Goal: Task Accomplishment & Management: Use online tool/utility

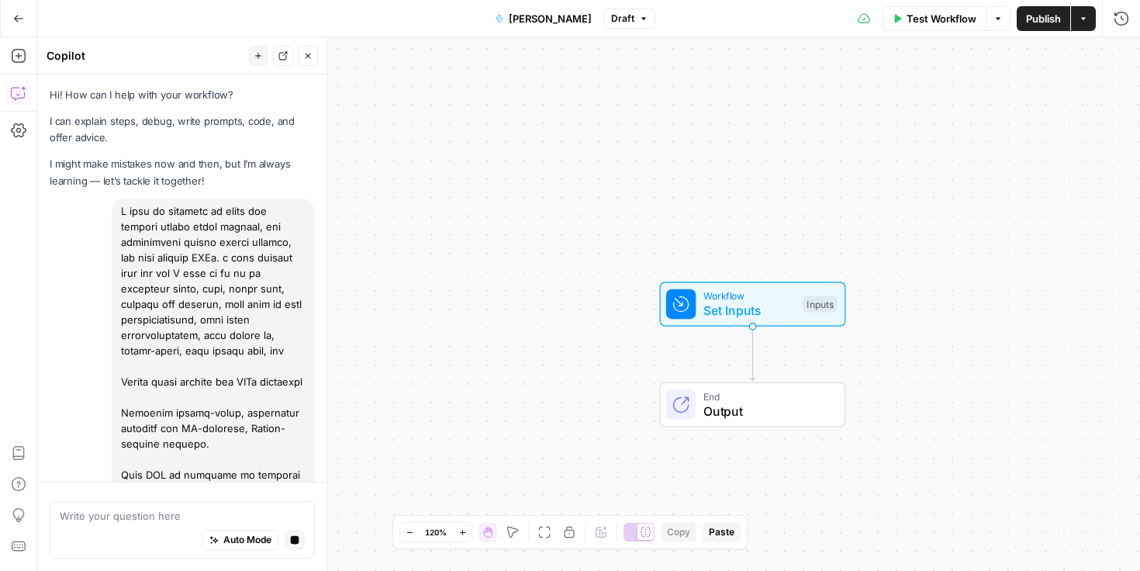
scroll to position [4731, 0]
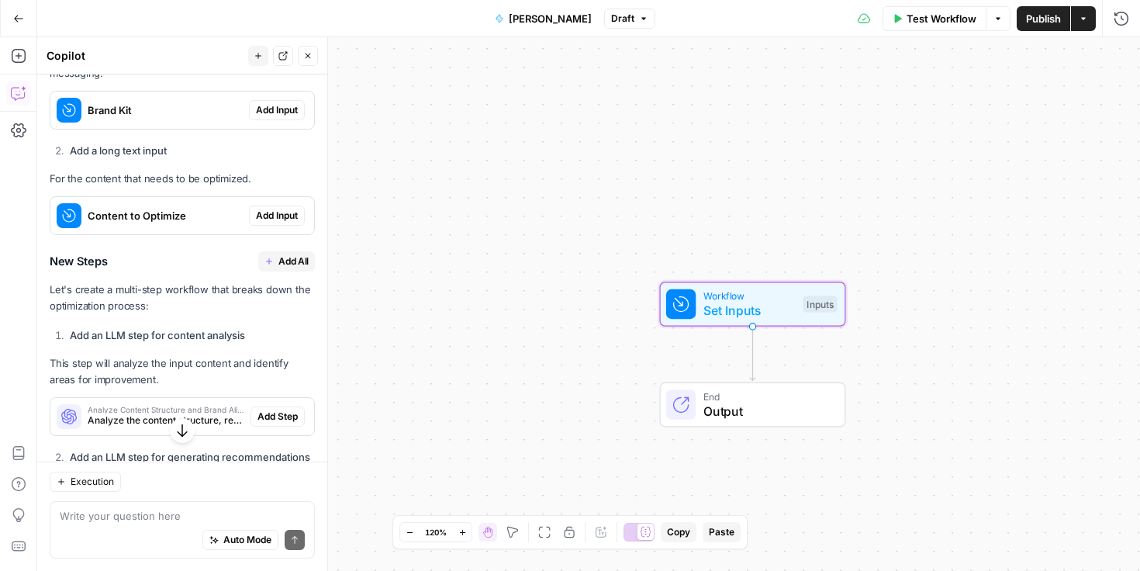
click at [263, 117] on span "Add Input" at bounding box center [277, 110] width 42 height 14
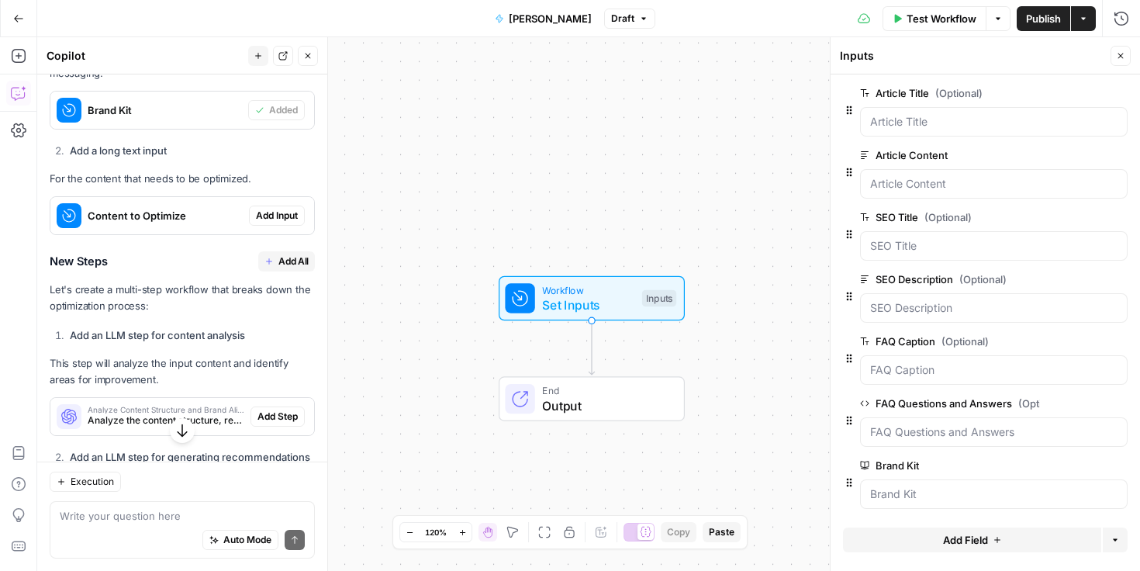
scroll to position [6, 0]
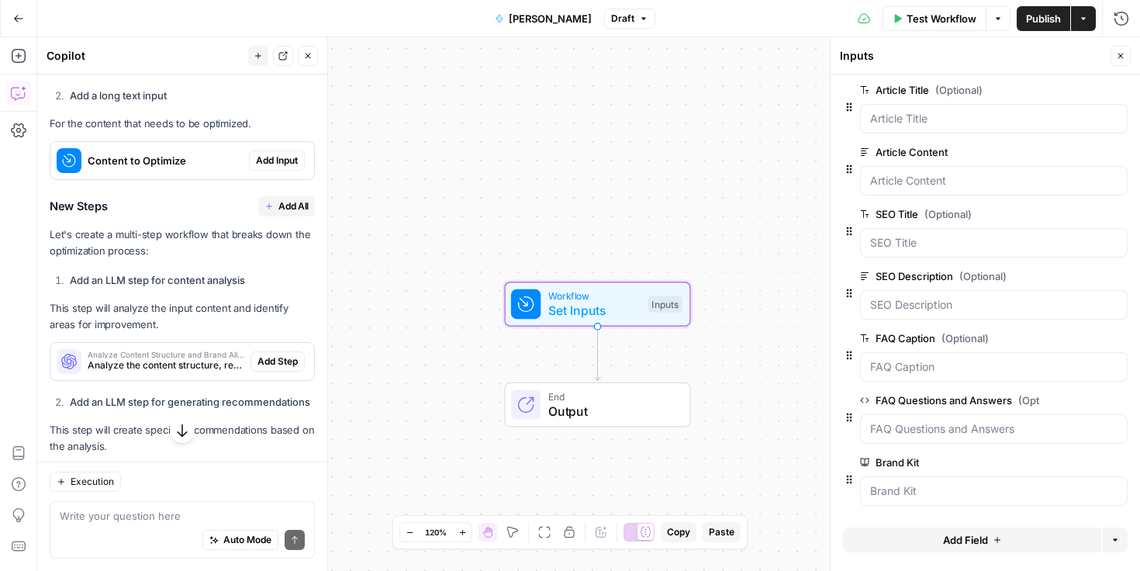
click at [275, 168] on span "Add Input" at bounding box center [277, 161] width 42 height 14
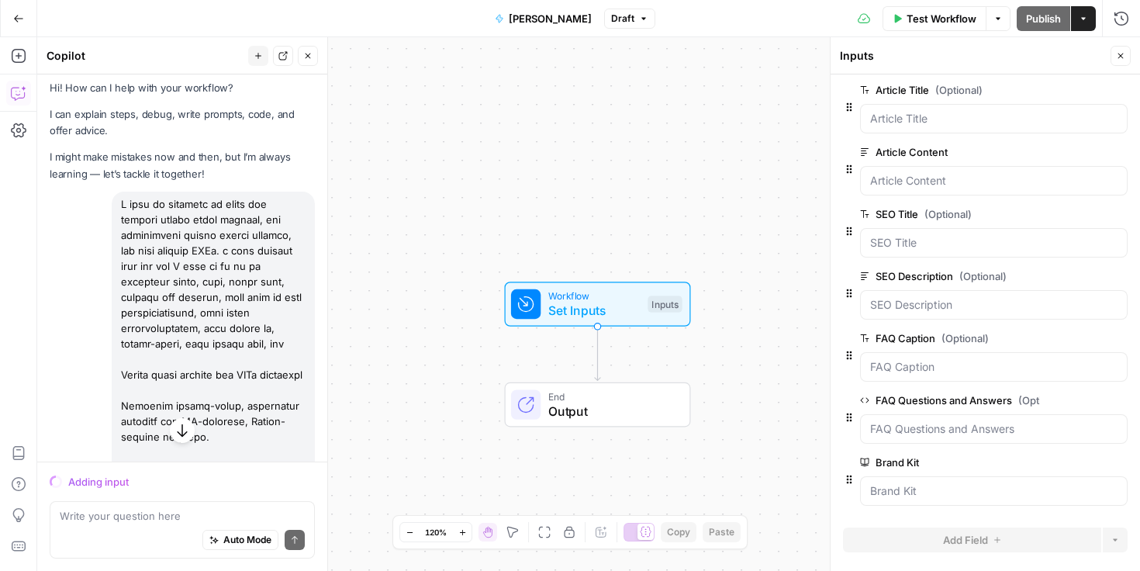
scroll to position [0, 0]
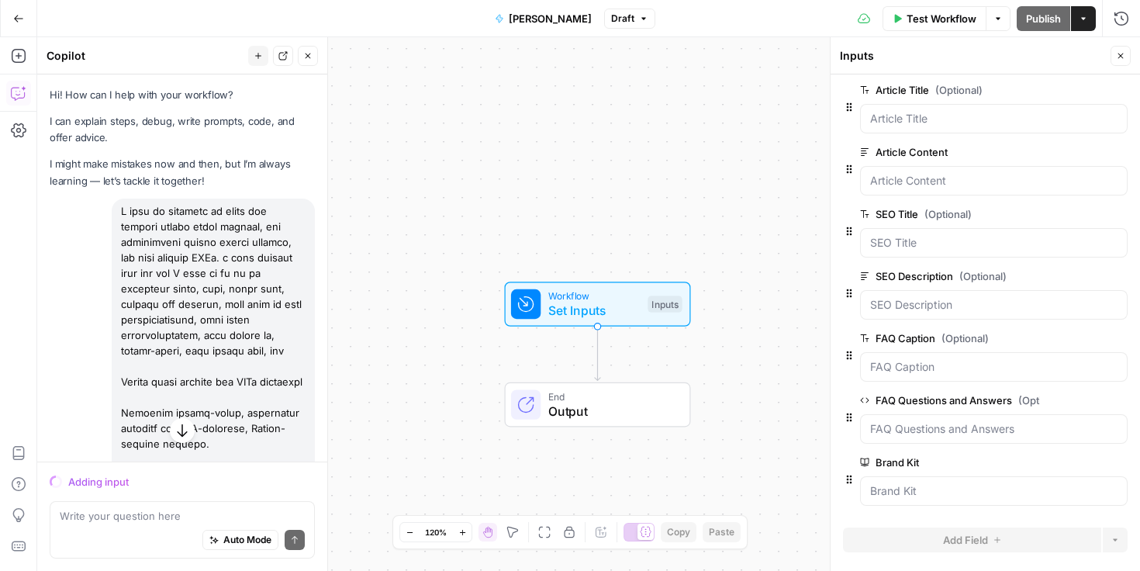
drag, startPoint x: 204, startPoint y: 325, endPoint x: 118, endPoint y: 213, distance: 141.0
copy div "I want my workflow to shape and optmize preply brand message, for consistency a…"
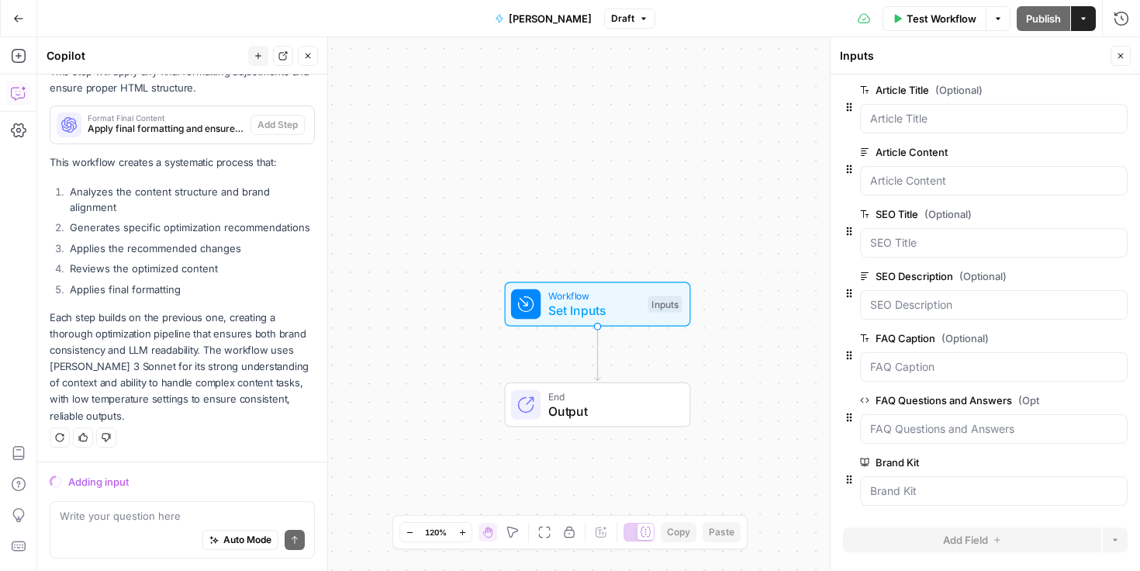
scroll to position [4731, 0]
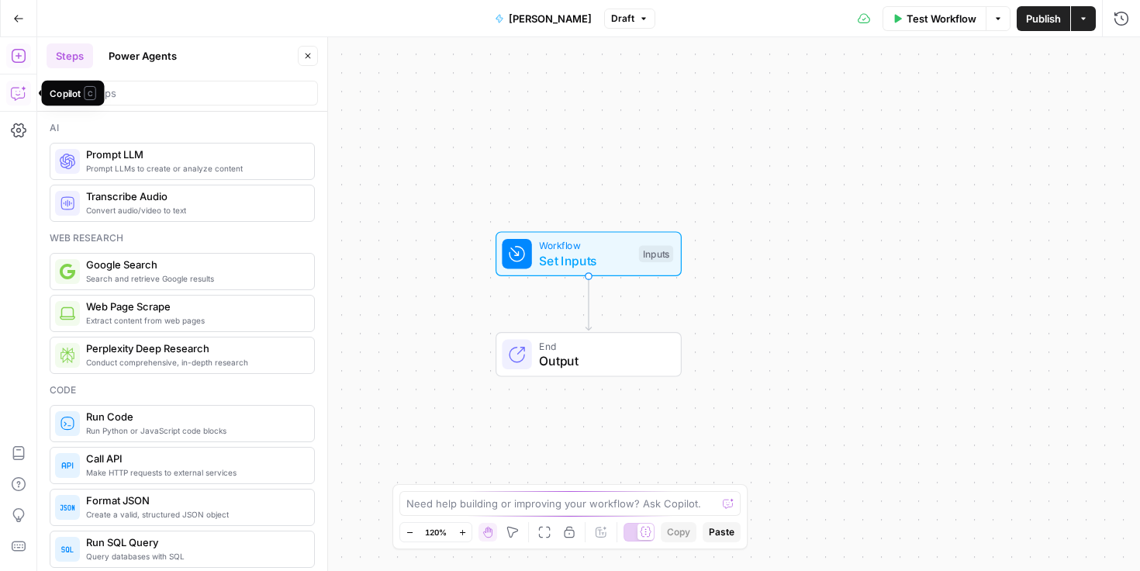
click at [23, 90] on icon "button" at bounding box center [19, 93] width 16 height 16
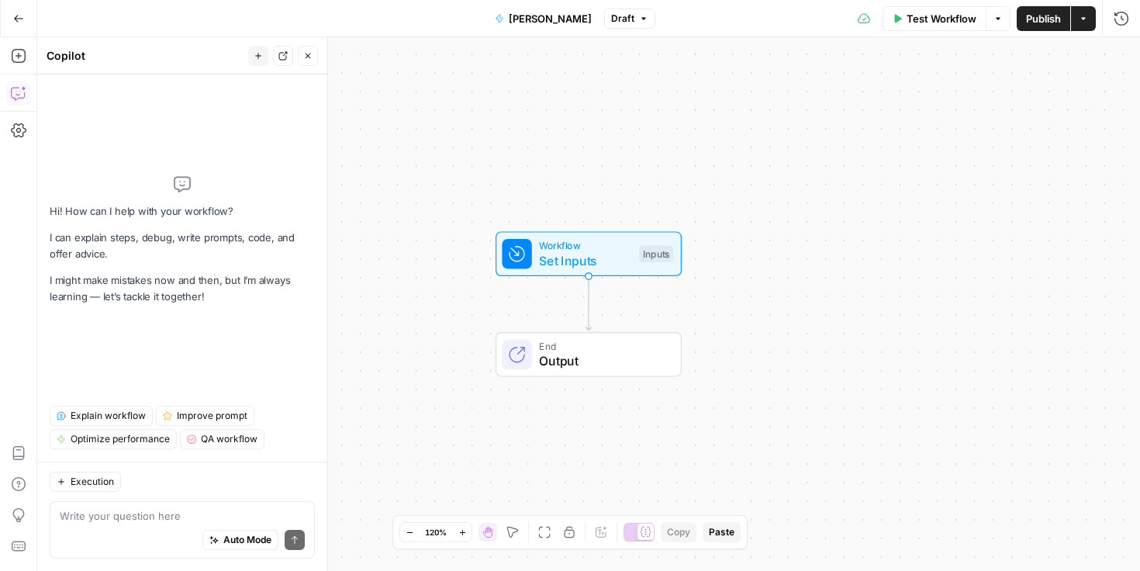
click at [581, 259] on span "Set Inputs" at bounding box center [585, 260] width 92 height 19
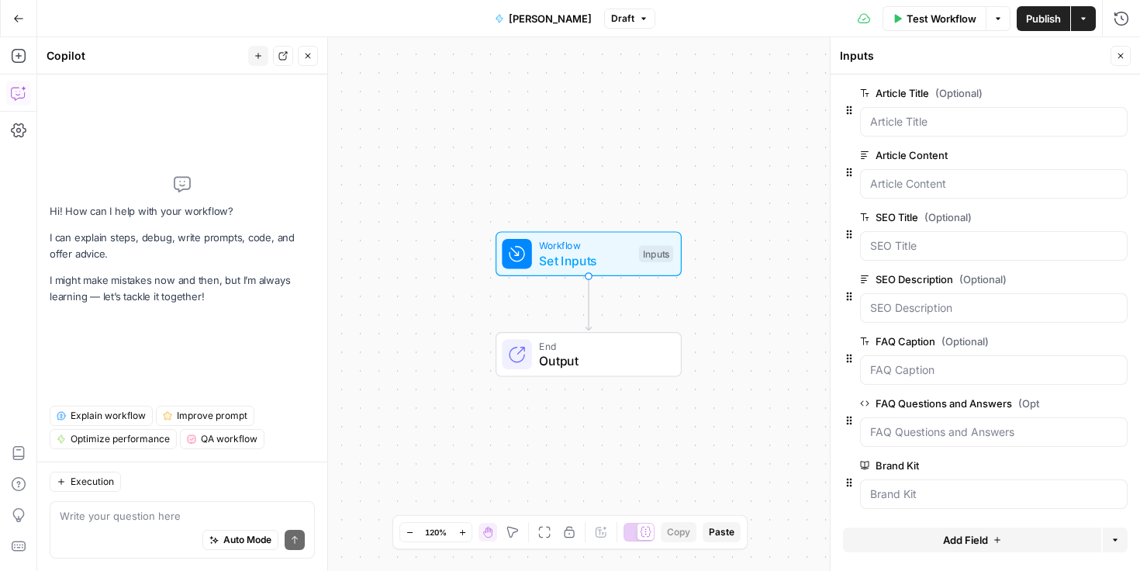
scroll to position [6, 0]
click at [216, 507] on div "Write your question here Auto Mode Send" at bounding box center [182, 529] width 265 height 57
paste textarea "I want my workflow to shape and optmize preply brand message, for consistency a…"
type textarea "I want my workflow to shape and optmize preply brand message, for consistency a…"
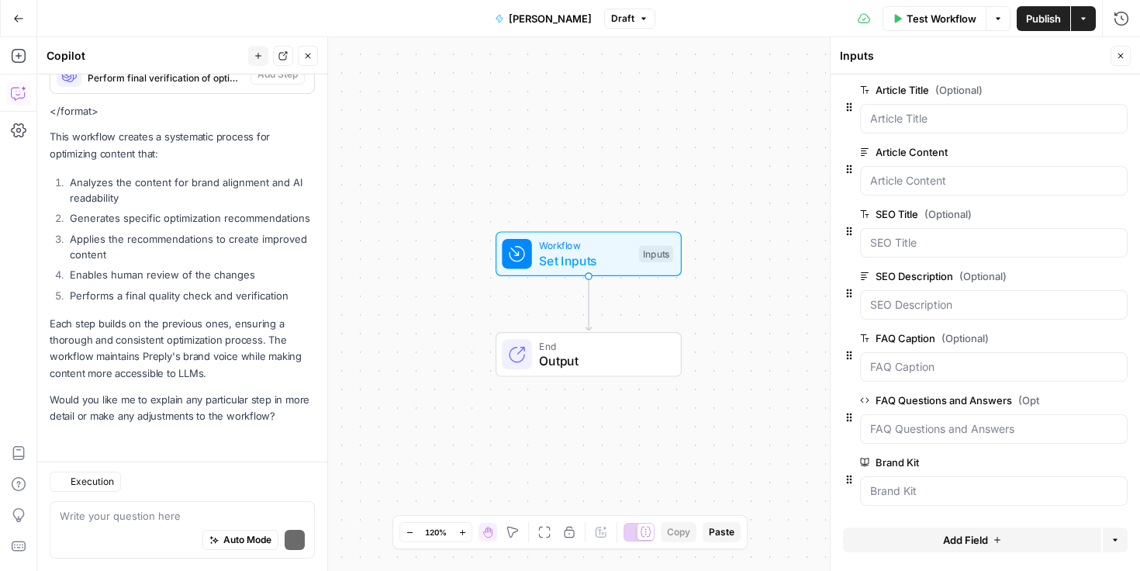
scroll to position [4738, 0]
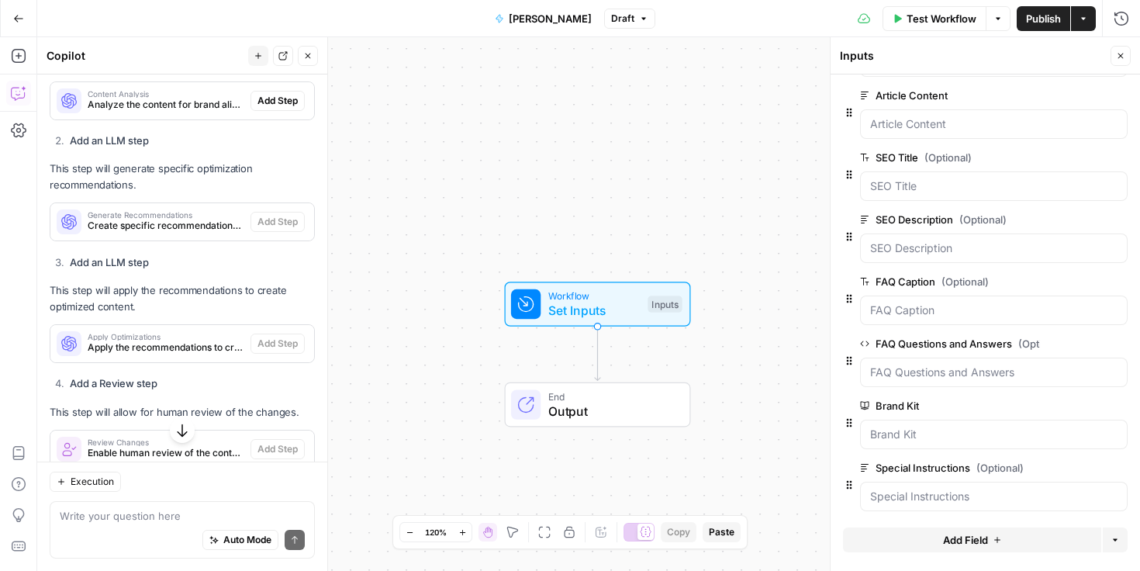
scroll to position [68, 0]
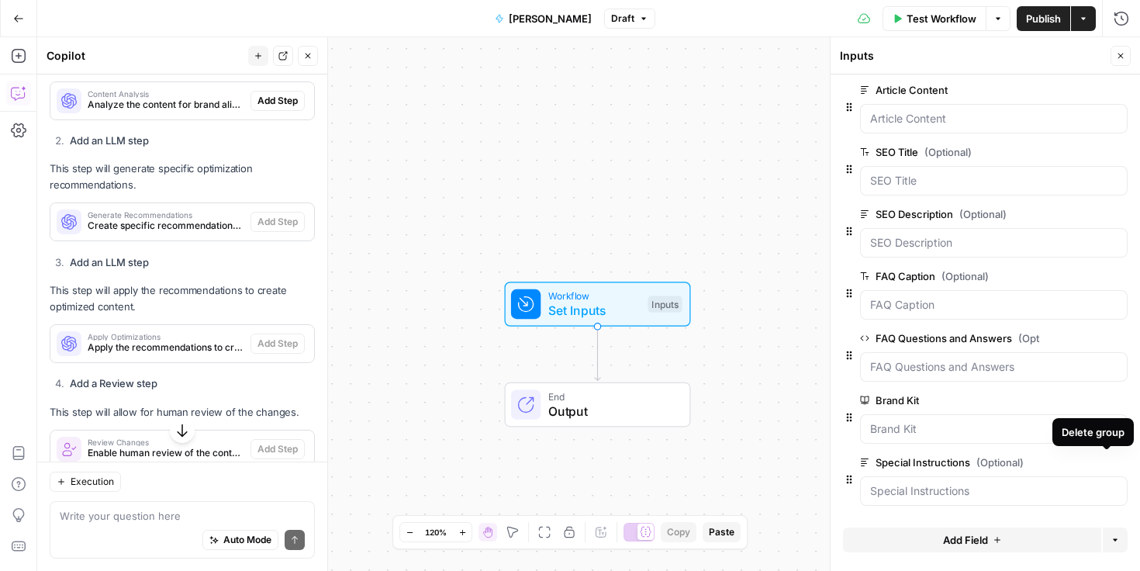
click at [1115, 465] on icon "button" at bounding box center [1119, 462] width 8 height 8
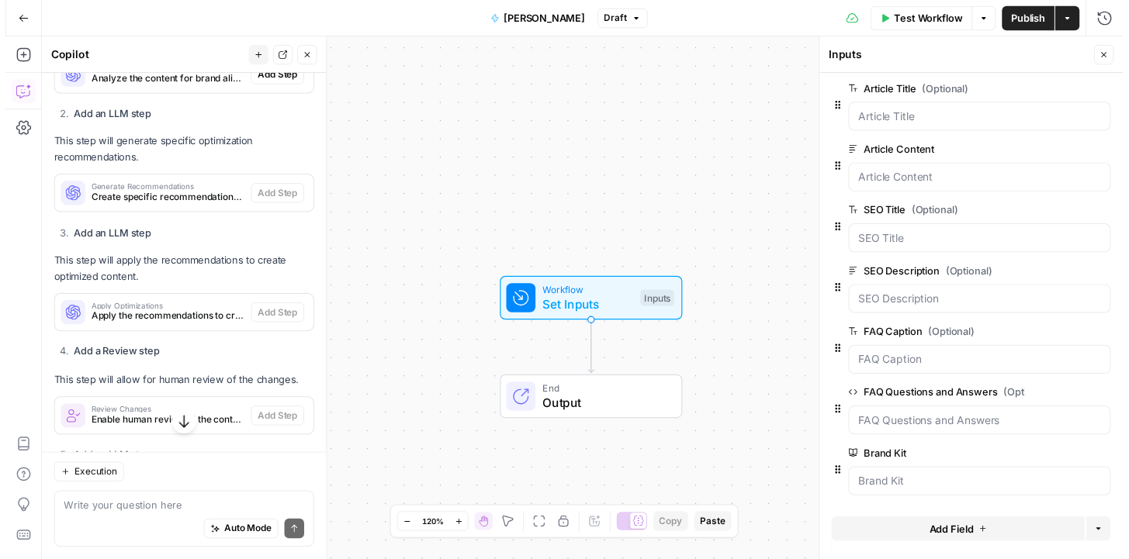
scroll to position [4056, 0]
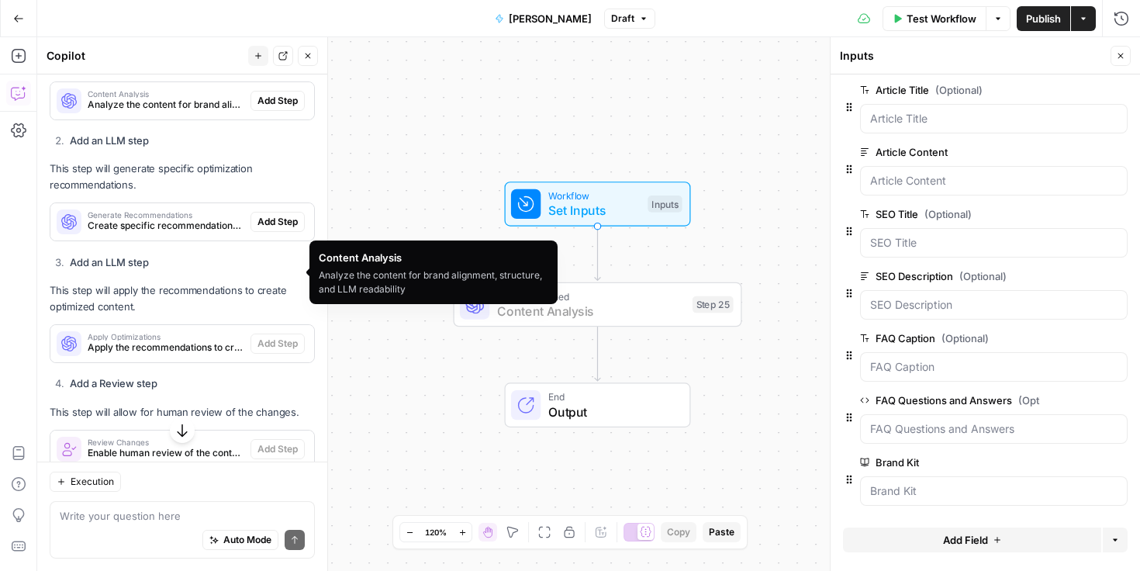
click at [276, 108] on span "Add Step" at bounding box center [278, 101] width 40 height 14
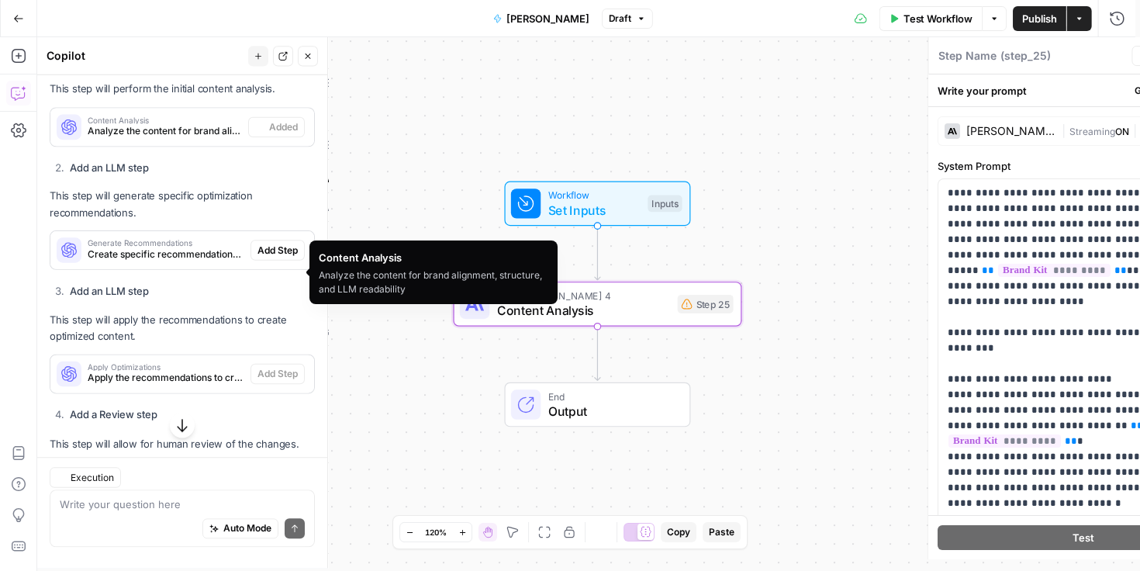
type textarea "Content Analysis"
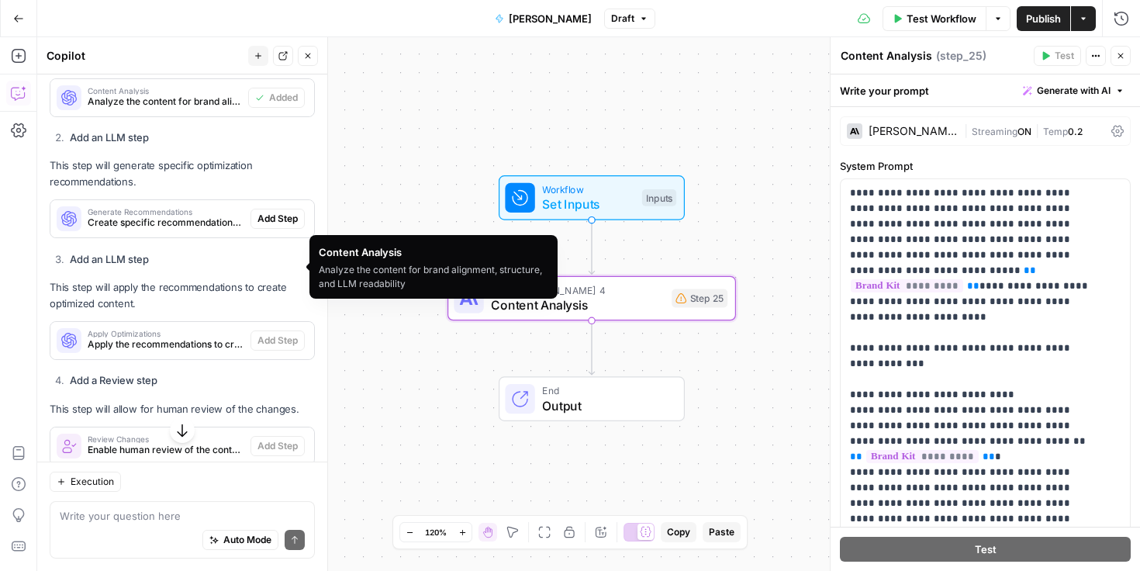
scroll to position [4087, 0]
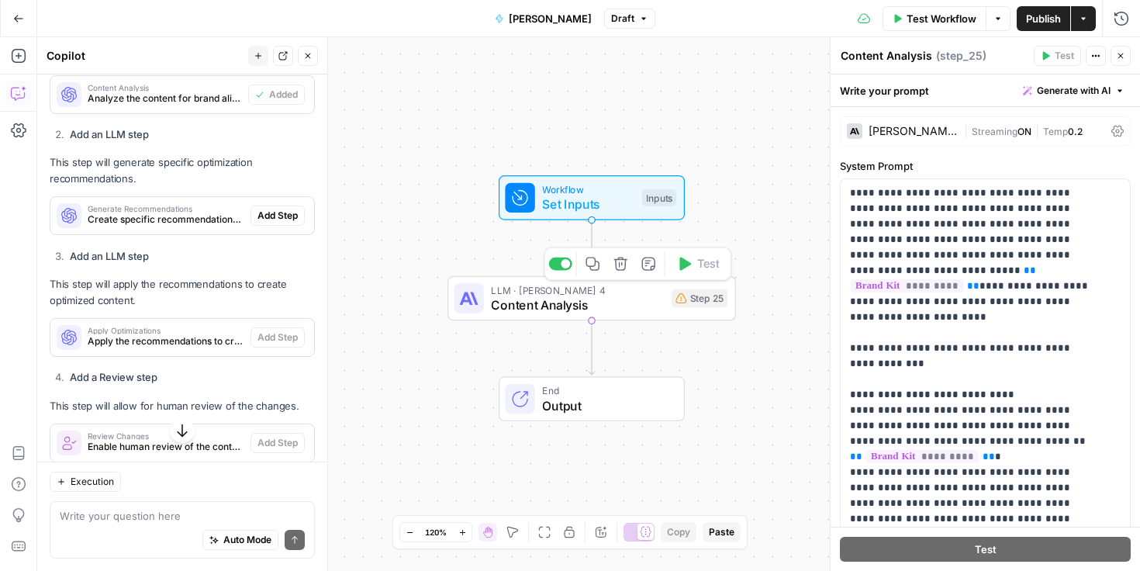
click at [658, 300] on span "Content Analysis" at bounding box center [577, 305] width 173 height 19
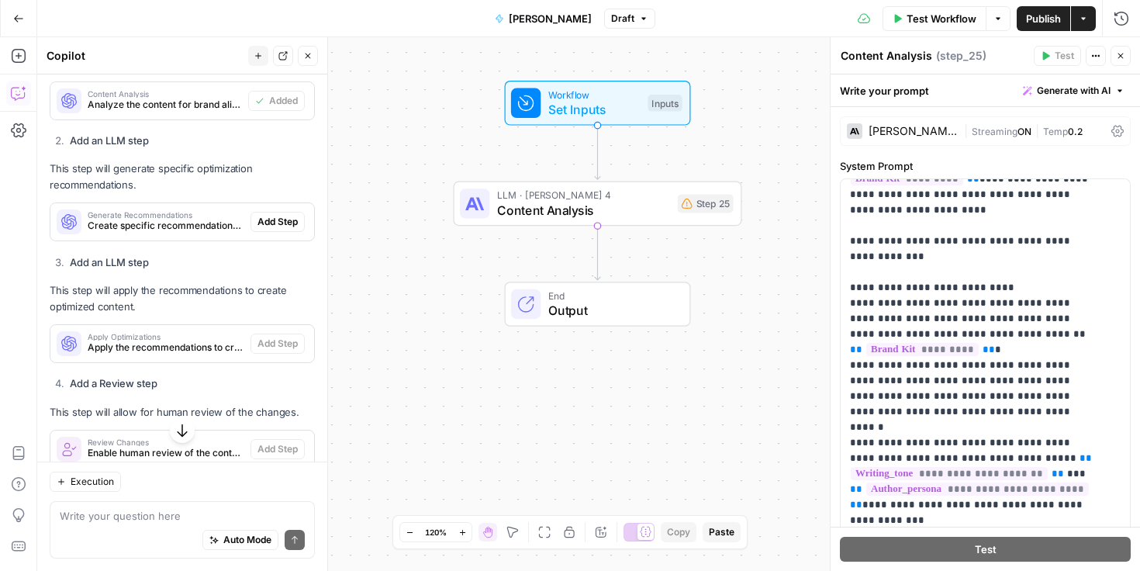
scroll to position [4080, 0]
click at [265, 230] on span "Add Step" at bounding box center [278, 223] width 40 height 14
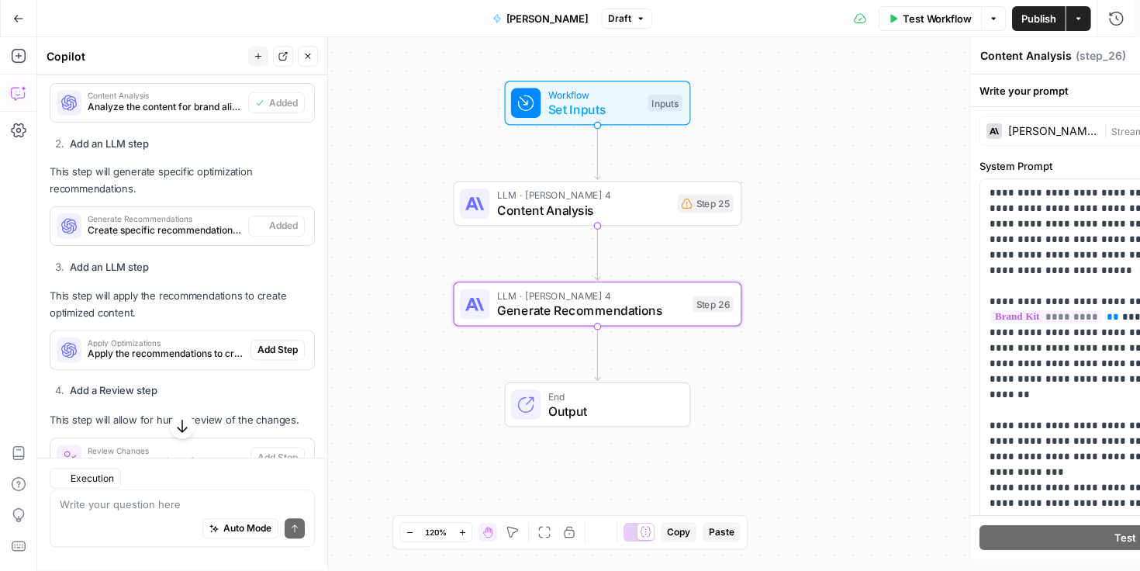
type textarea "Generate Recommendations"
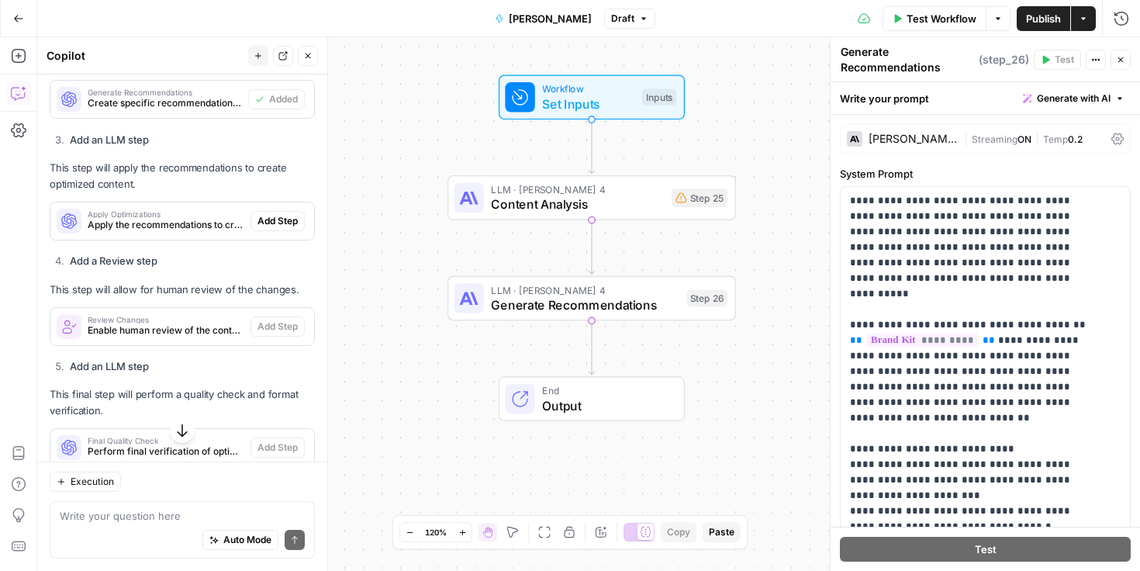
scroll to position [4356, 0]
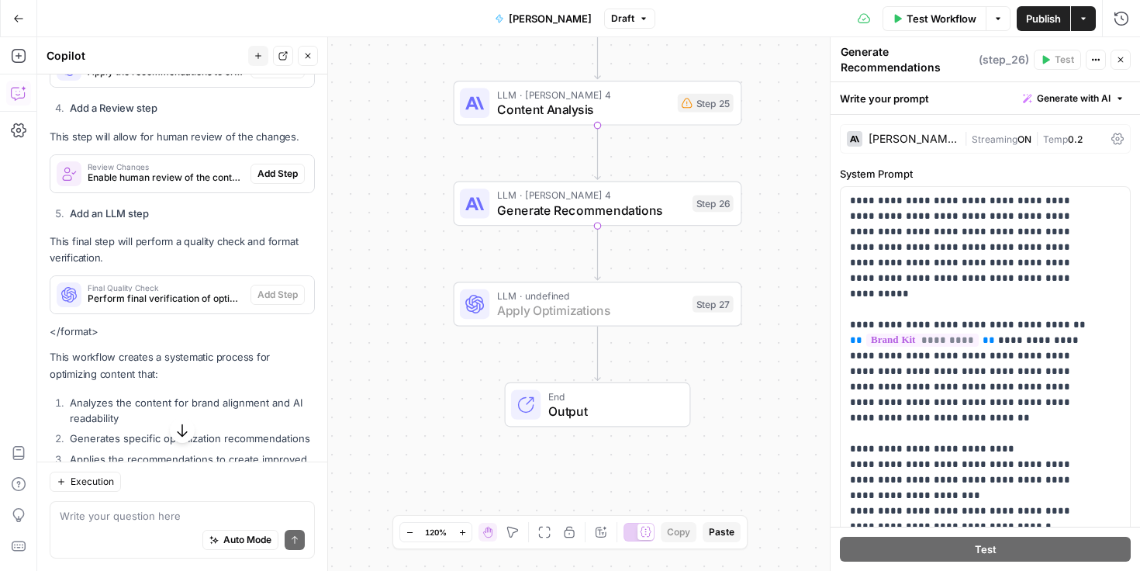
click at [259, 75] on span "Add Step" at bounding box center [278, 68] width 40 height 14
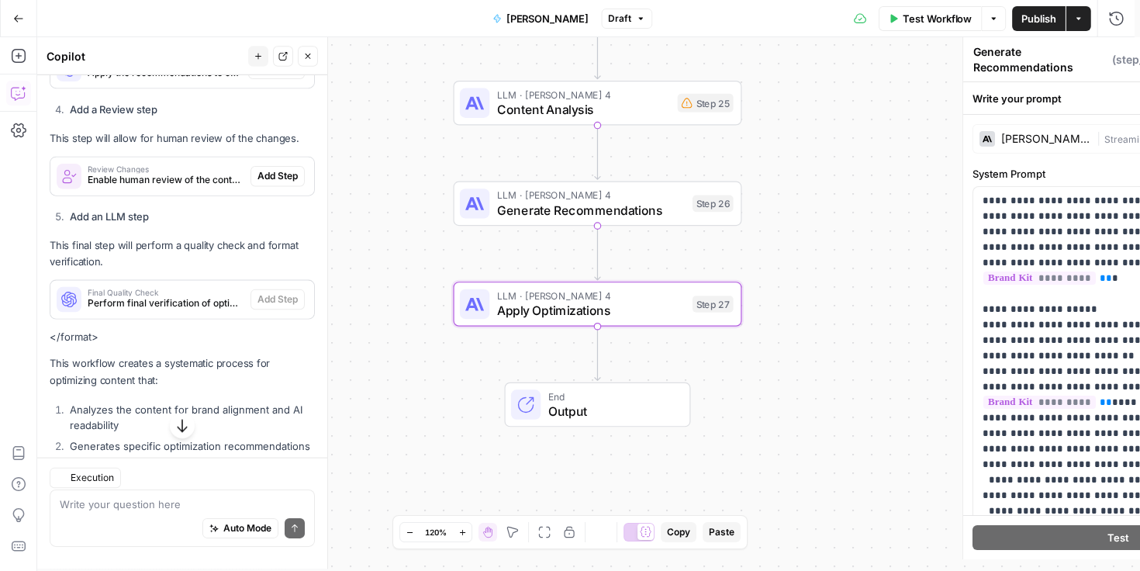
type textarea "Apply Optimizations"
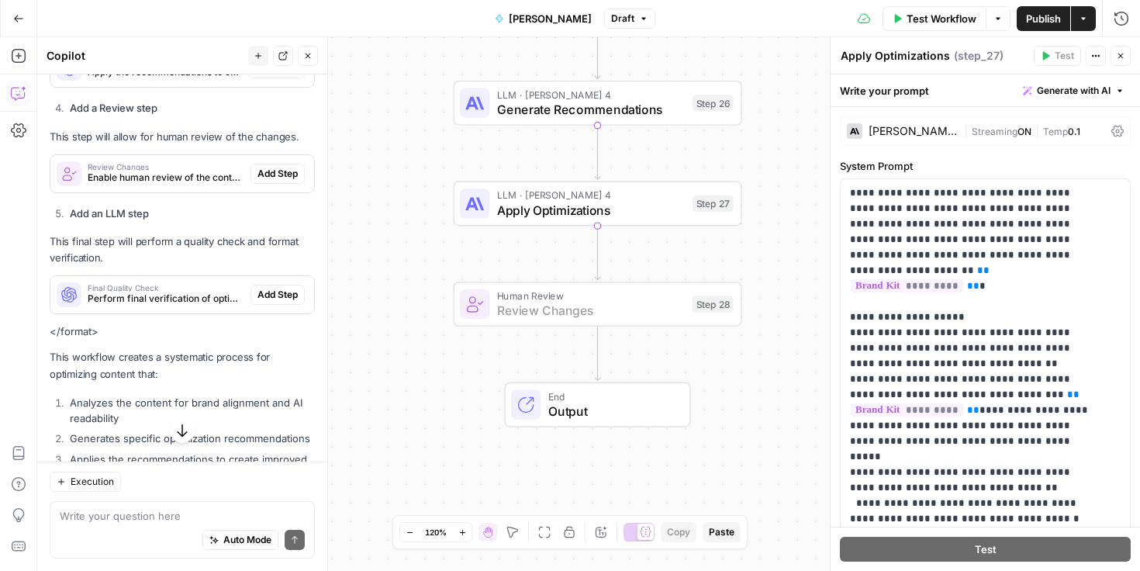
click at [267, 181] on span "Add Step" at bounding box center [278, 174] width 40 height 14
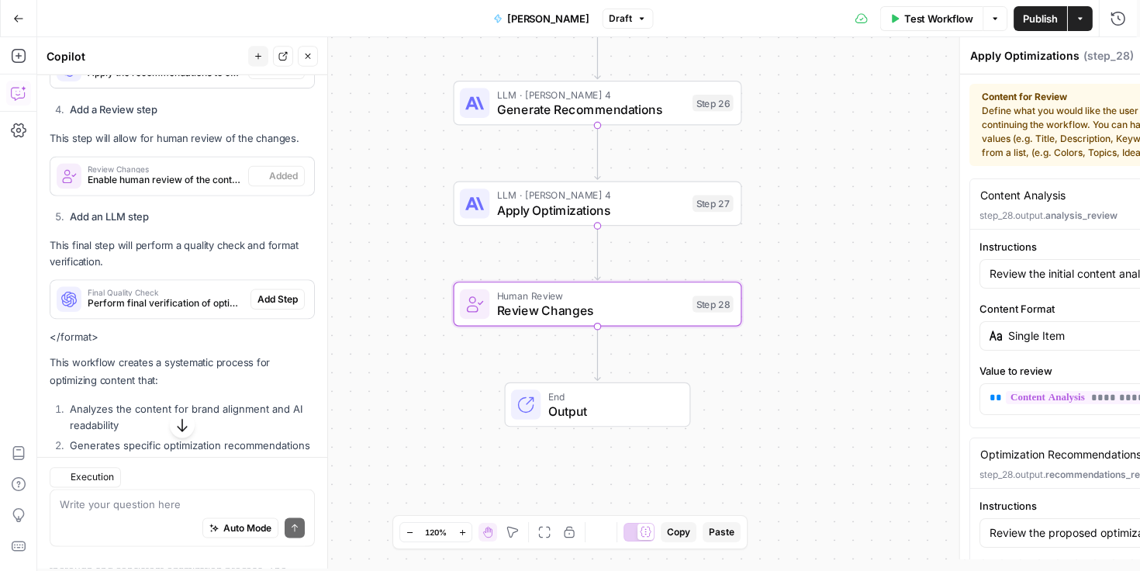
type textarea "Review Changes"
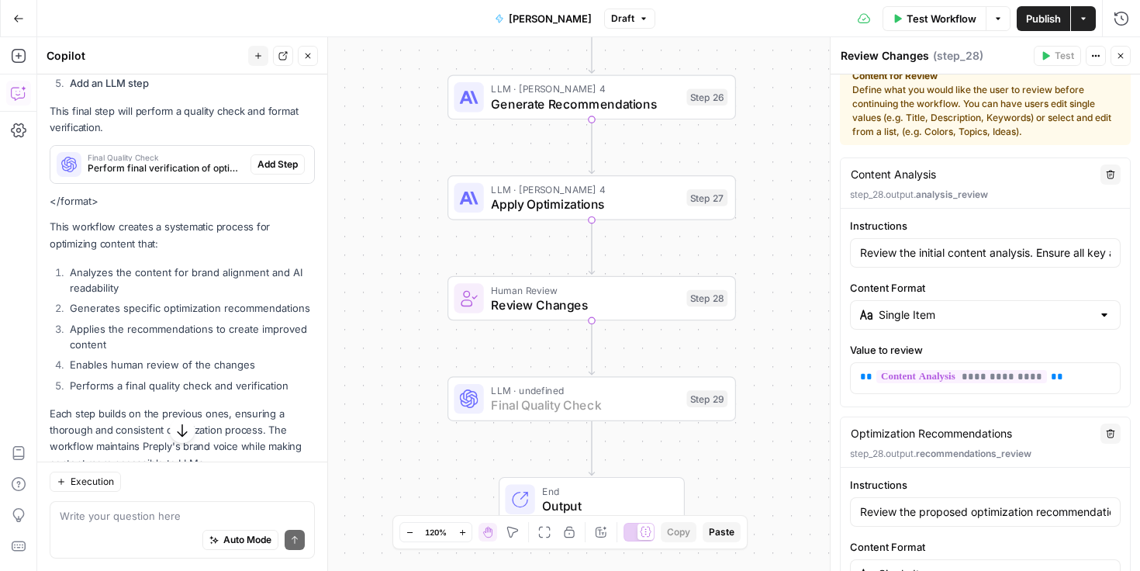
scroll to position [4489, 0]
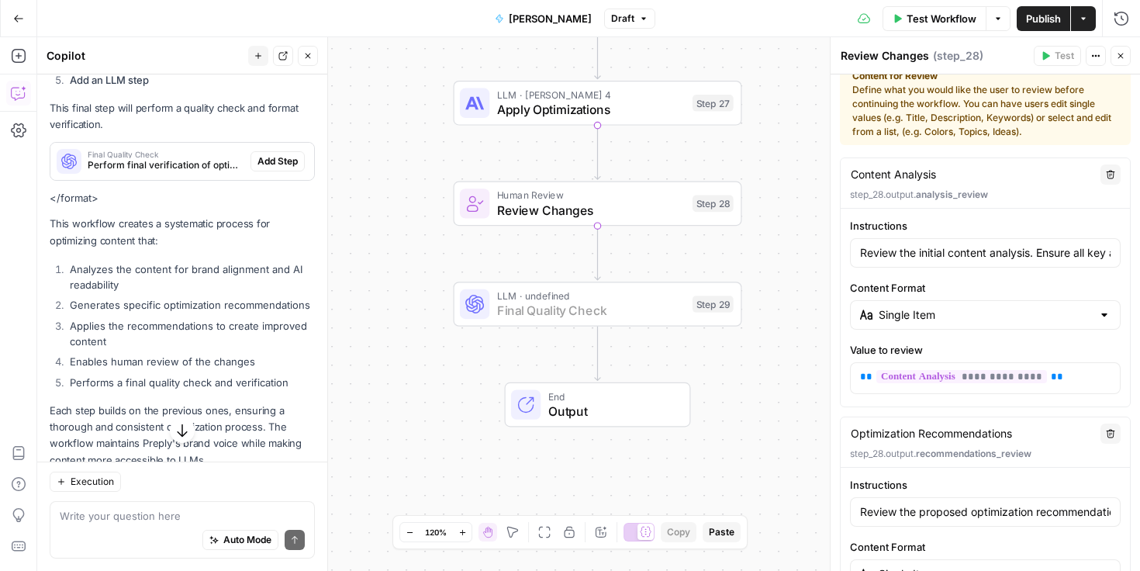
click at [272, 168] on span "Add Step" at bounding box center [278, 161] width 40 height 14
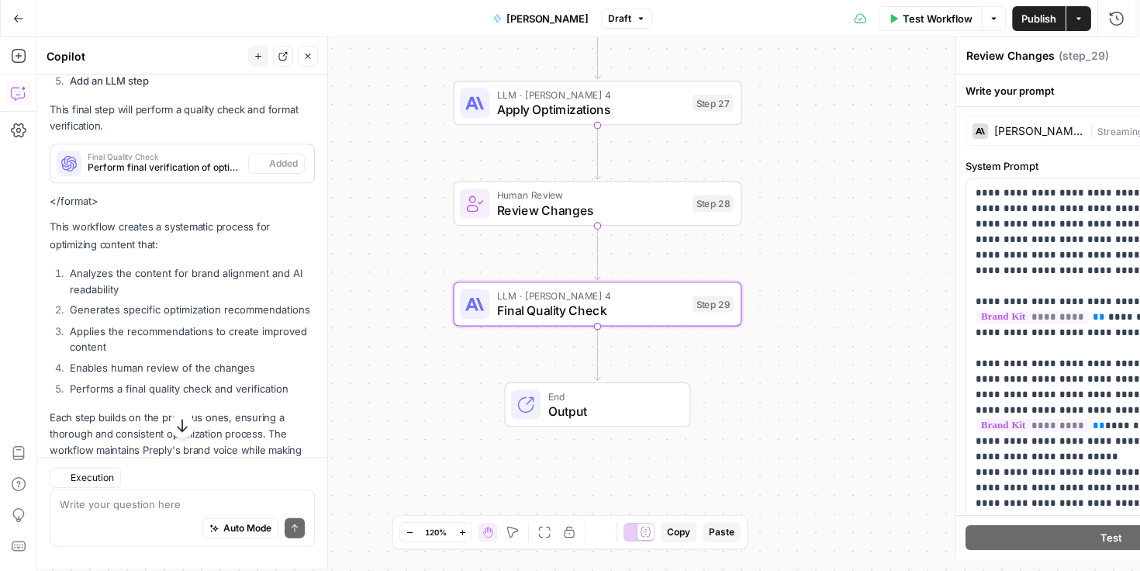
type textarea "Final Quality Check"
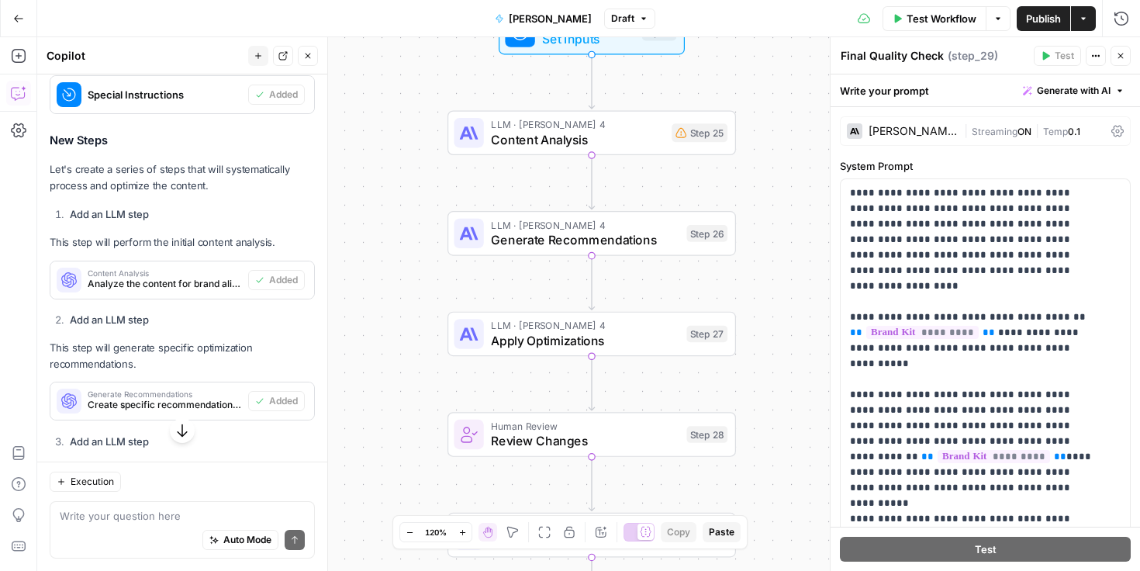
scroll to position [3820, 0]
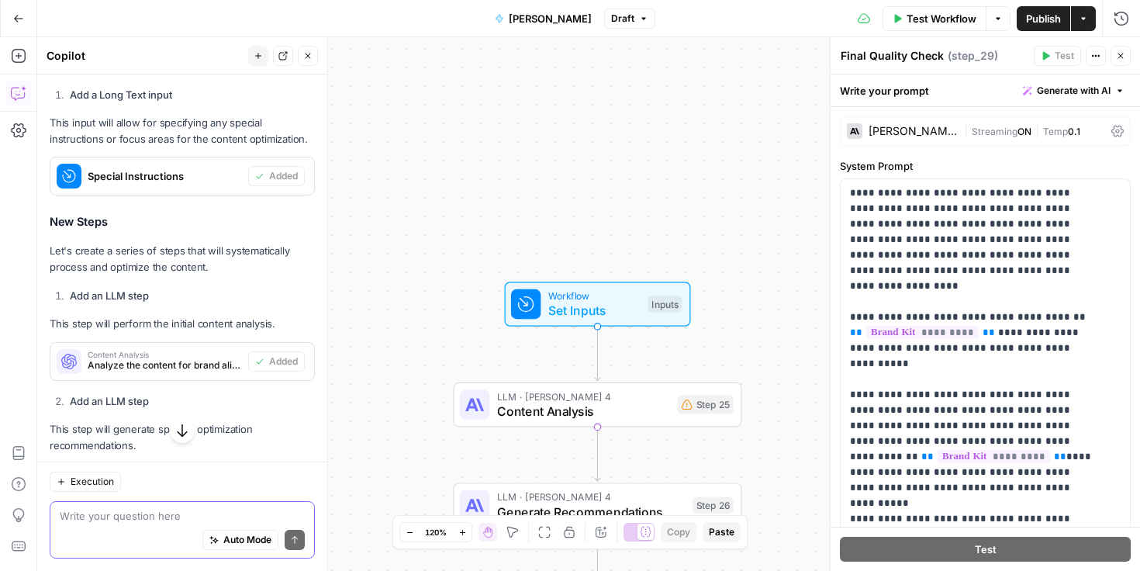
click at [150, 517] on textarea at bounding box center [182, 516] width 245 height 16
type textarea "remove the special instructions"
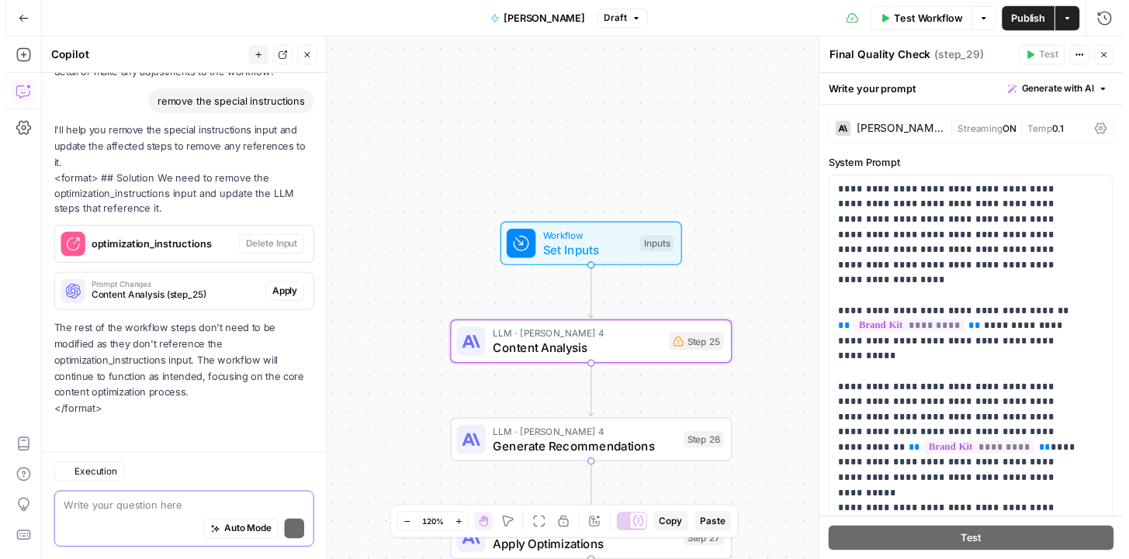
scroll to position [5106, 0]
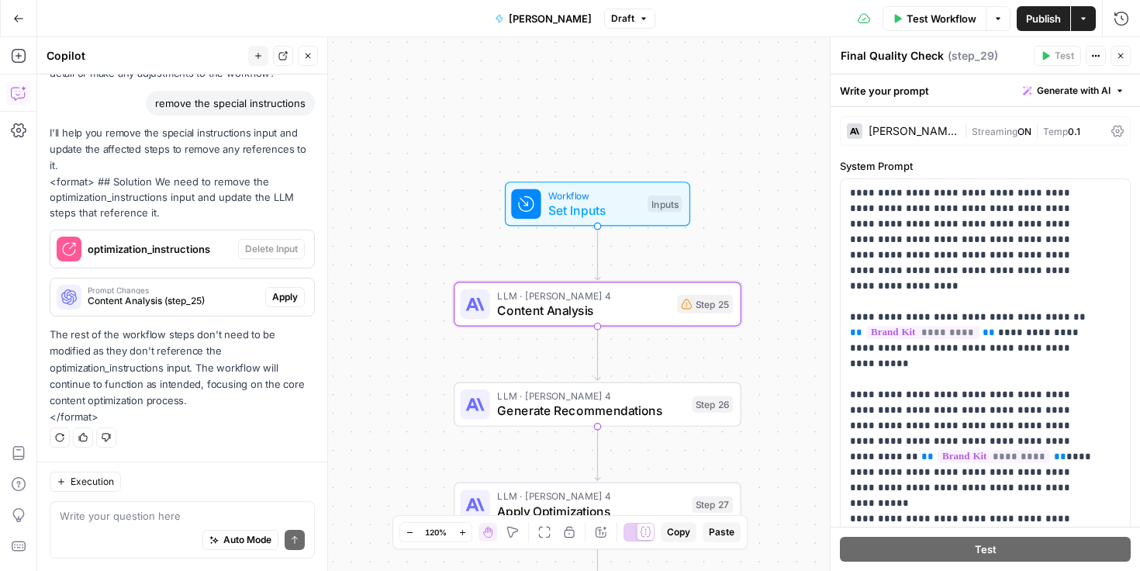
click at [277, 308] on div "Prompt Changes Content Analysis (step_25) Apply" at bounding box center [182, 297] width 264 height 25
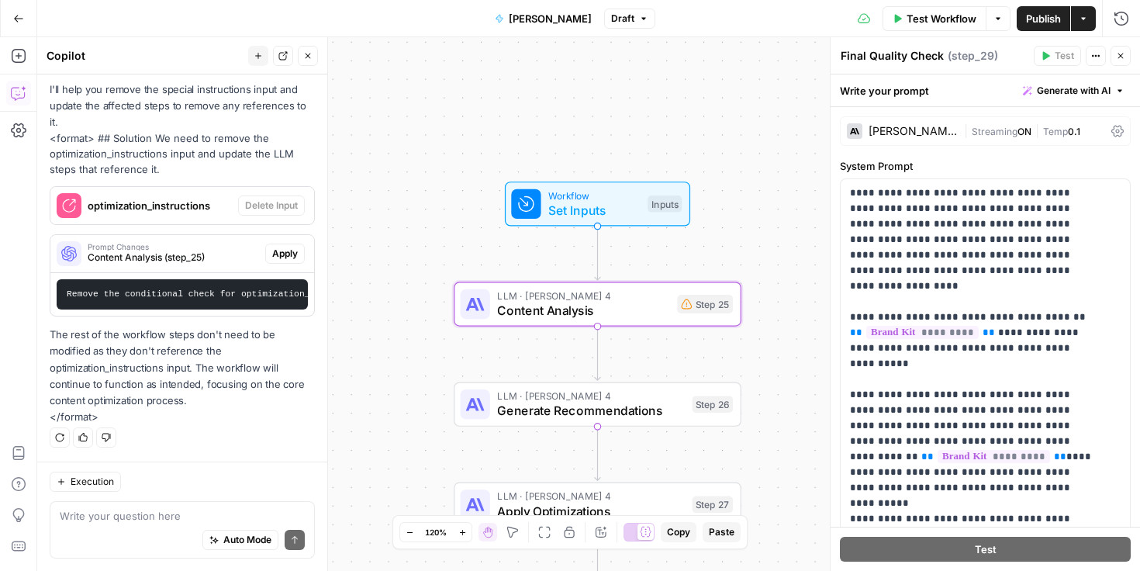
click at [274, 261] on span "Apply" at bounding box center [285, 254] width 26 height 14
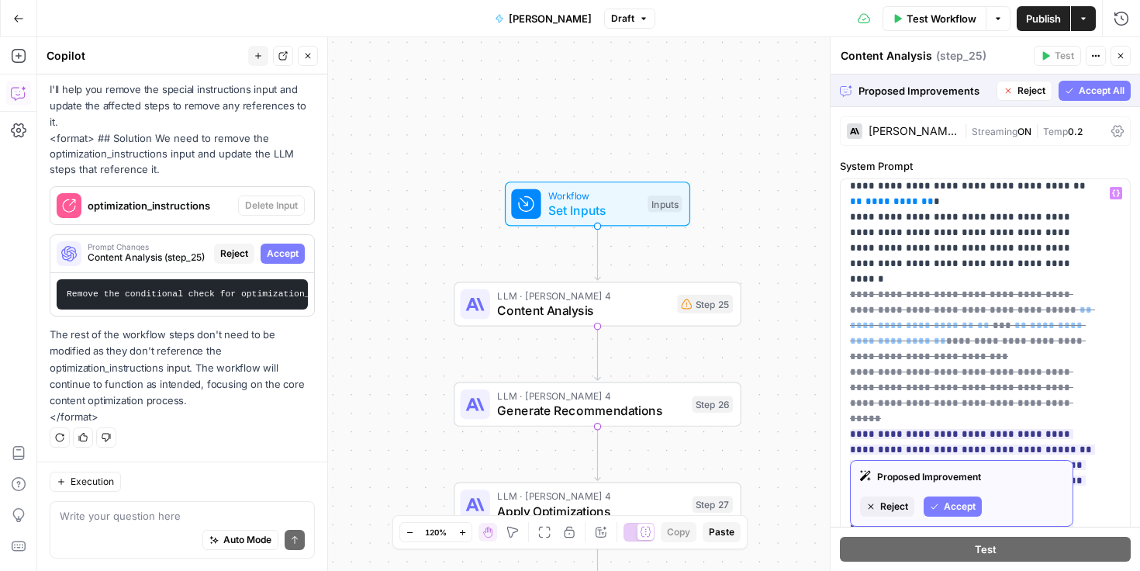
scroll to position [239, 0]
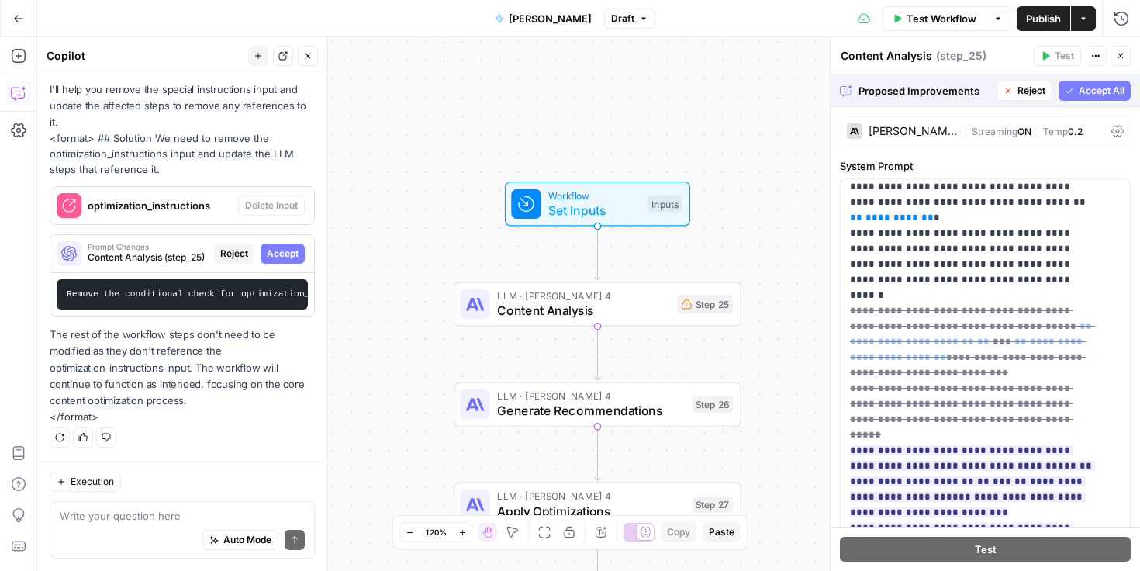
click at [1082, 93] on span "Accept All" at bounding box center [1102, 91] width 46 height 14
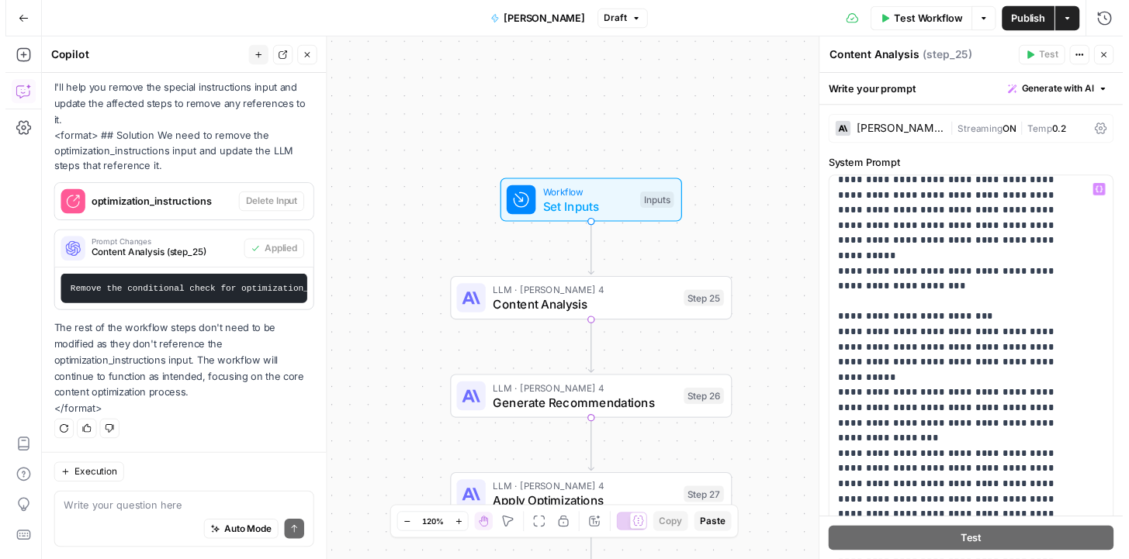
scroll to position [683, 0]
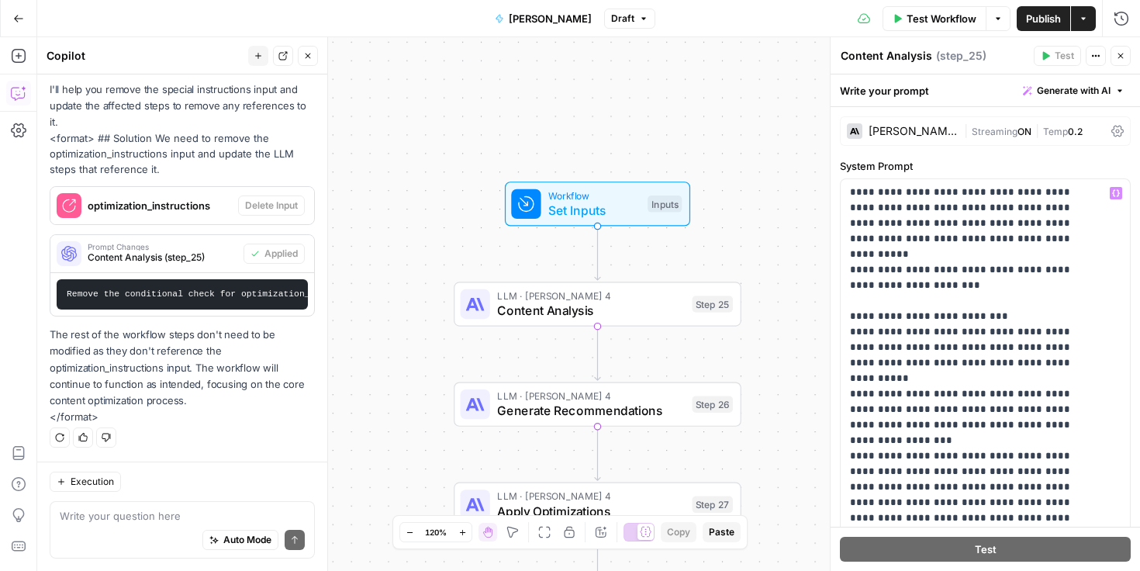
click at [763, 172] on div "Workflow Set Inputs Inputs LLM · [PERSON_NAME] 4 Content Analysis Step 25 LLM ·…" at bounding box center [588, 304] width 1103 height 534
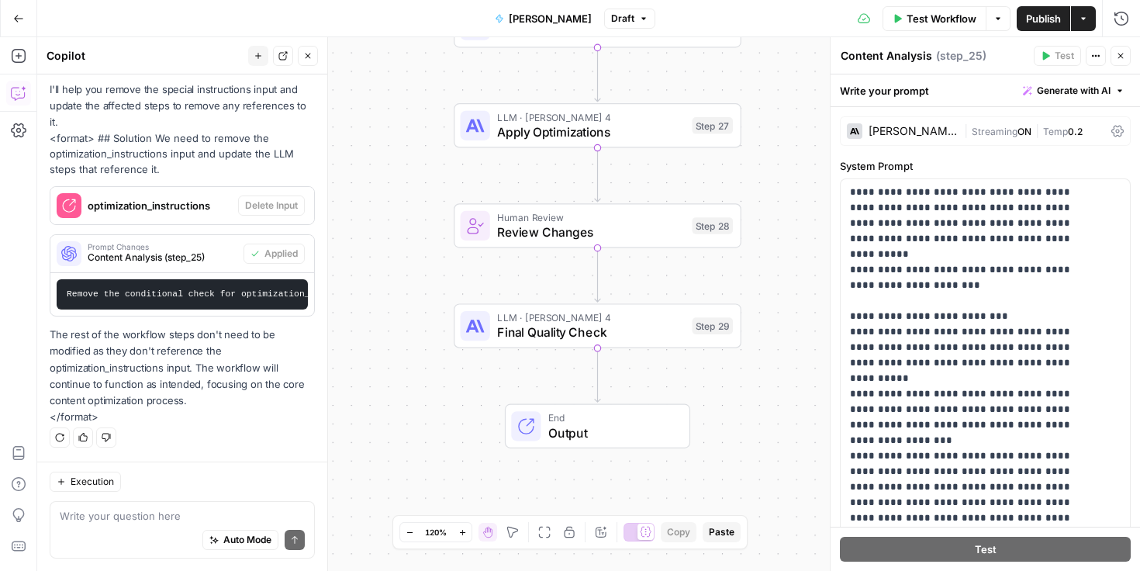
click at [939, 21] on span "Test Workflow" at bounding box center [942, 19] width 70 height 16
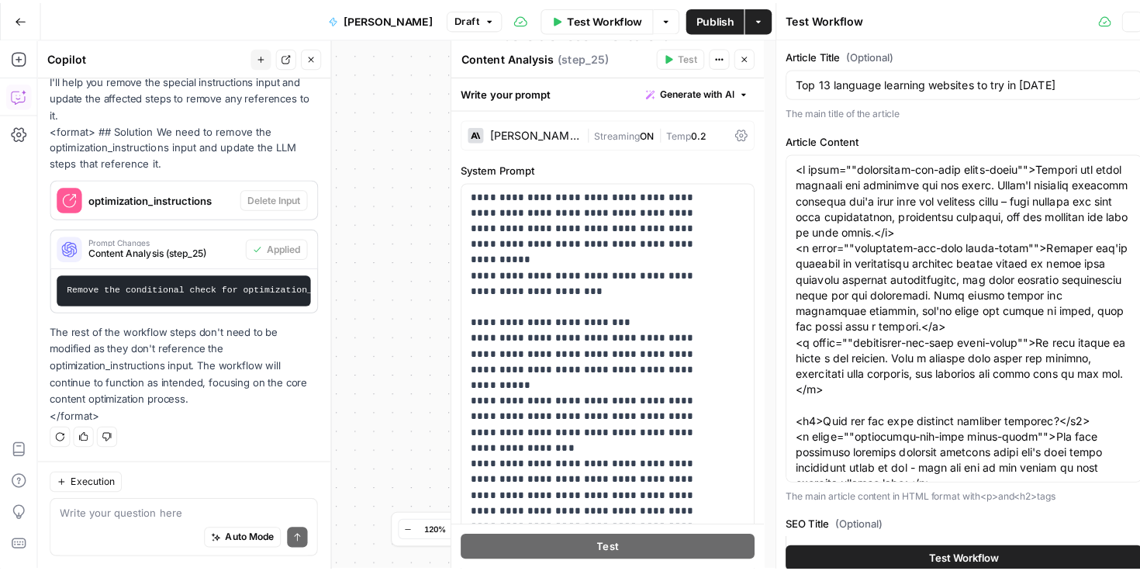
scroll to position [5186, 0]
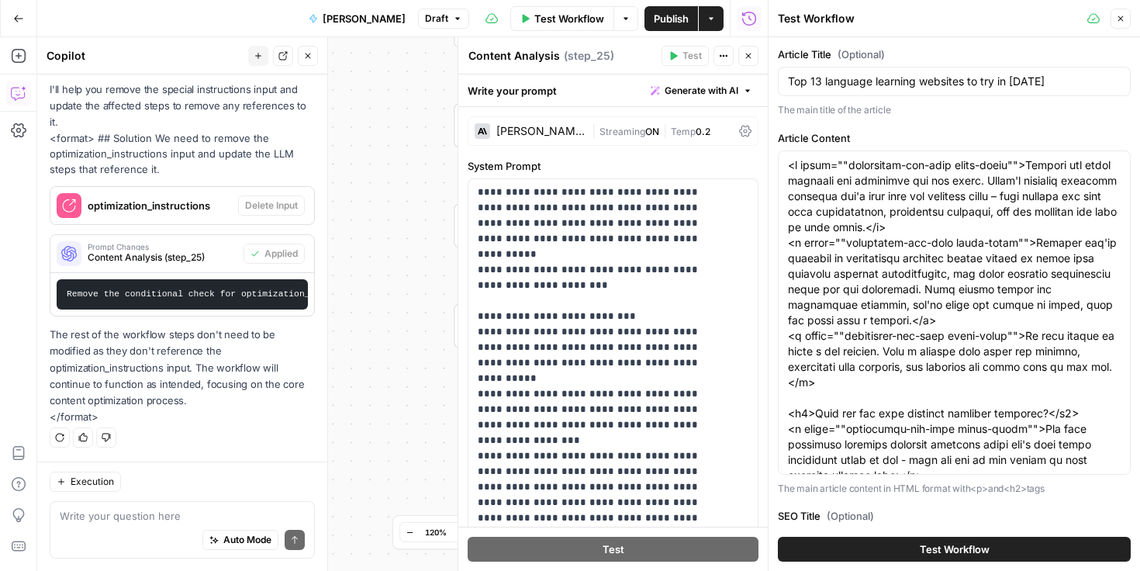
click at [966, 541] on span "Test Workflow" at bounding box center [955, 549] width 70 height 16
click at [963, 549] on span "Test Workflow" at bounding box center [955, 549] width 70 height 16
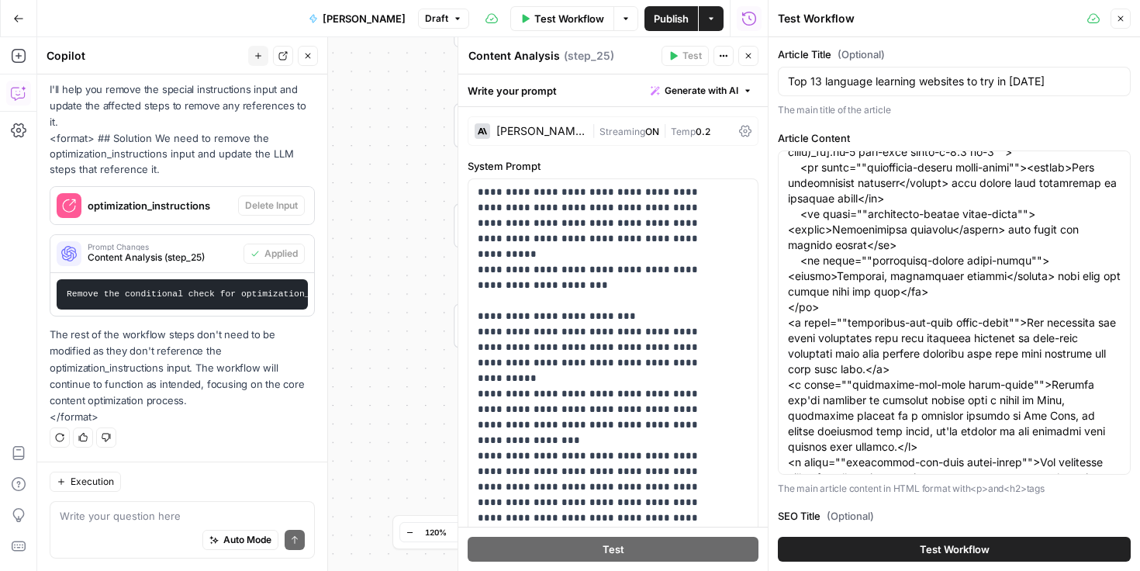
scroll to position [541, 0]
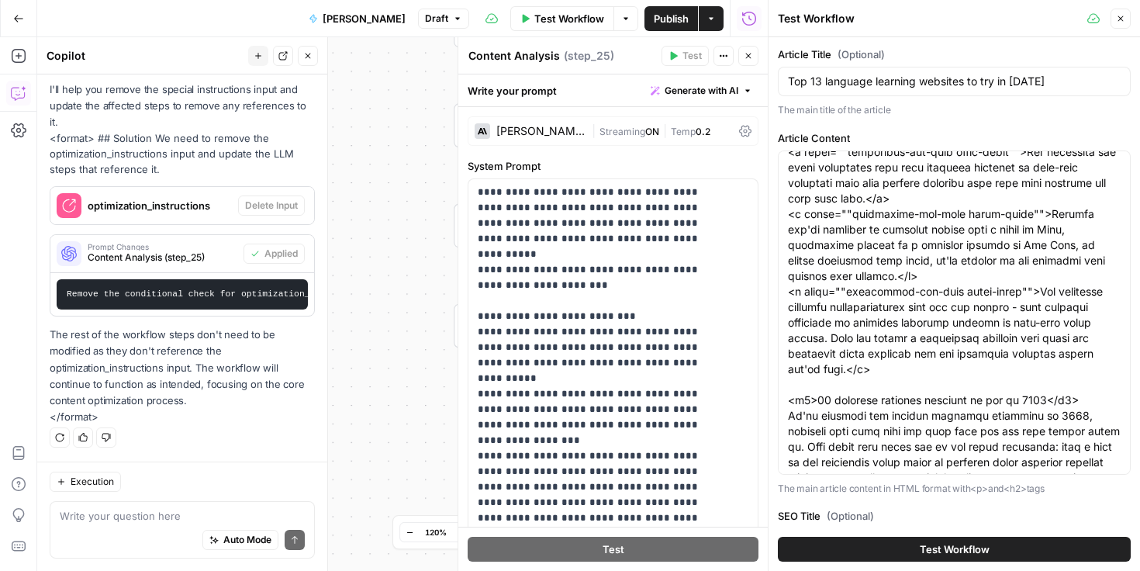
click at [751, 61] on button "Close" at bounding box center [749, 56] width 20 height 20
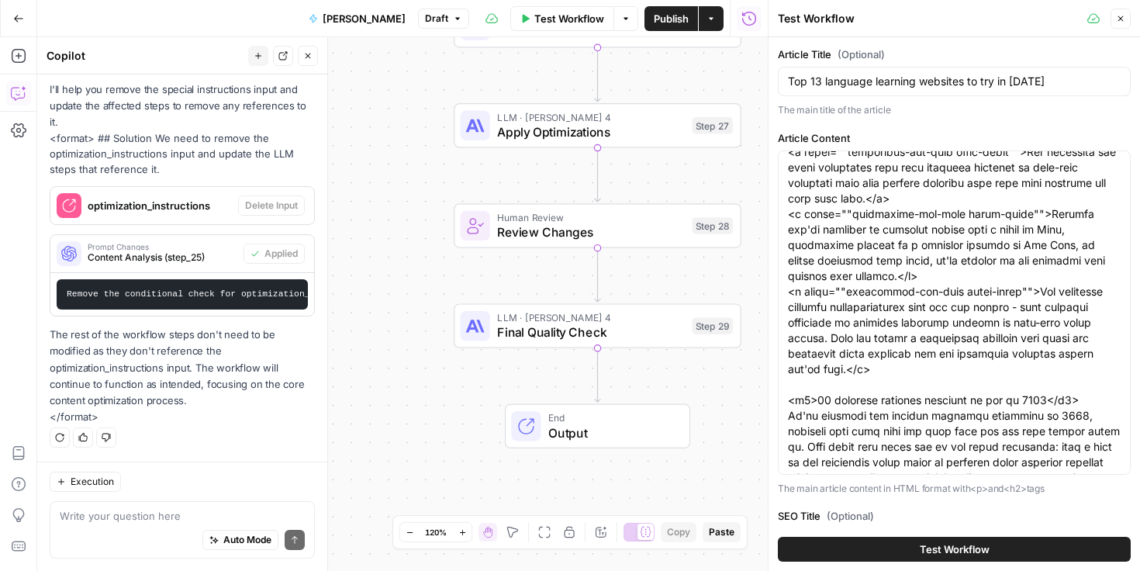
click at [889, 547] on button "Test Workflow" at bounding box center [954, 549] width 353 height 25
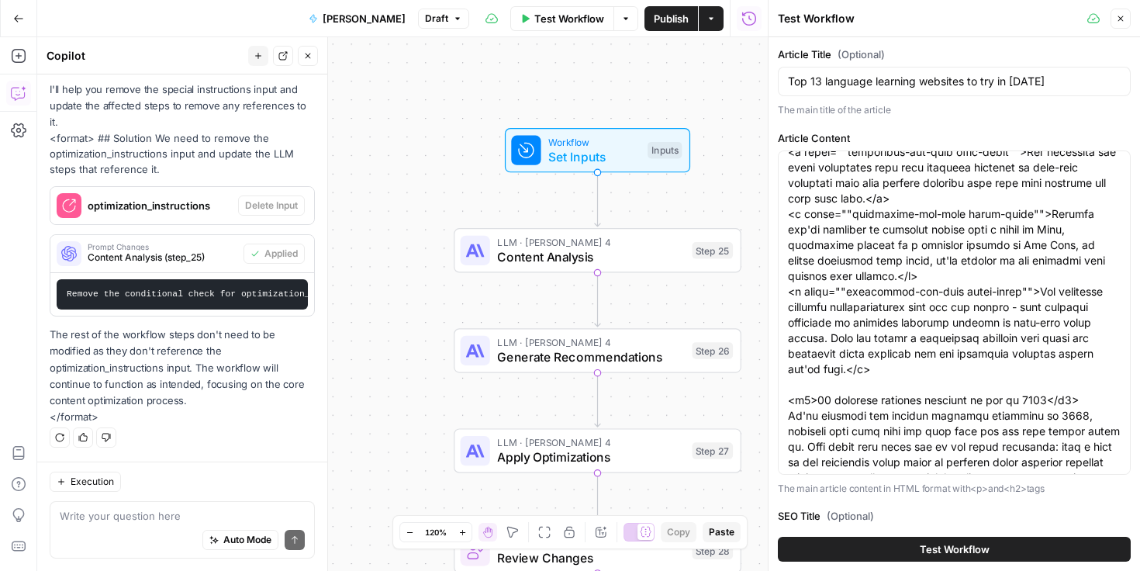
click at [1118, 23] on button "Close" at bounding box center [1121, 19] width 20 height 20
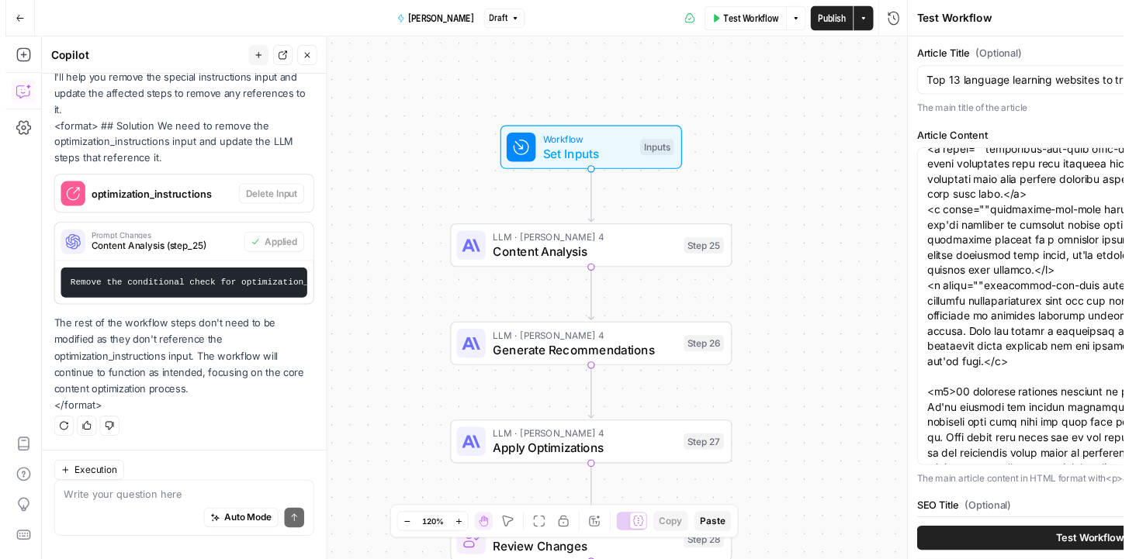
scroll to position [5186, 0]
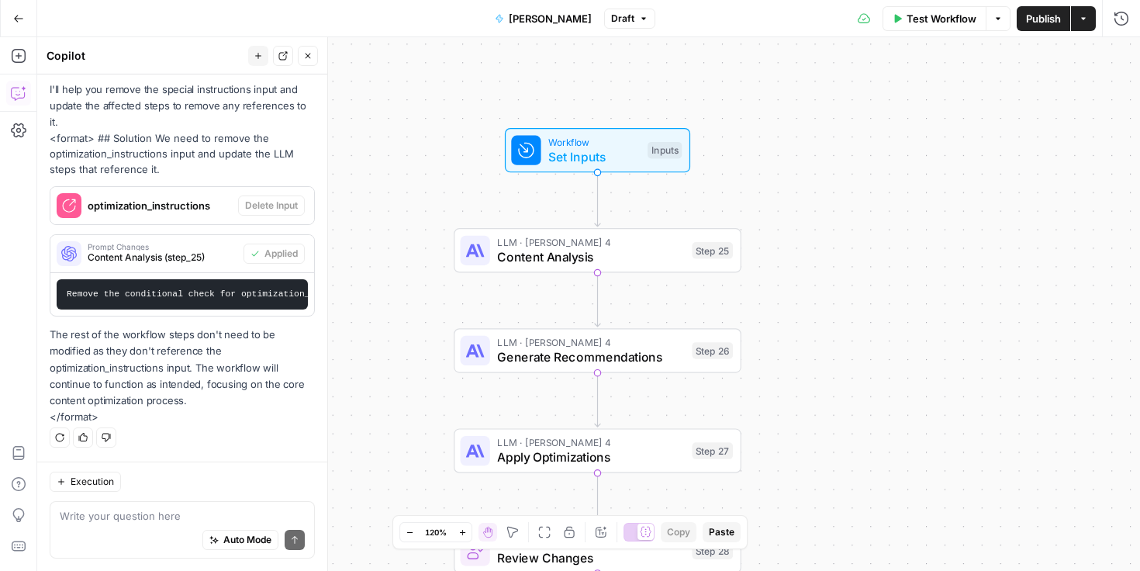
click at [1027, 29] on button "Publish" at bounding box center [1044, 18] width 54 height 25
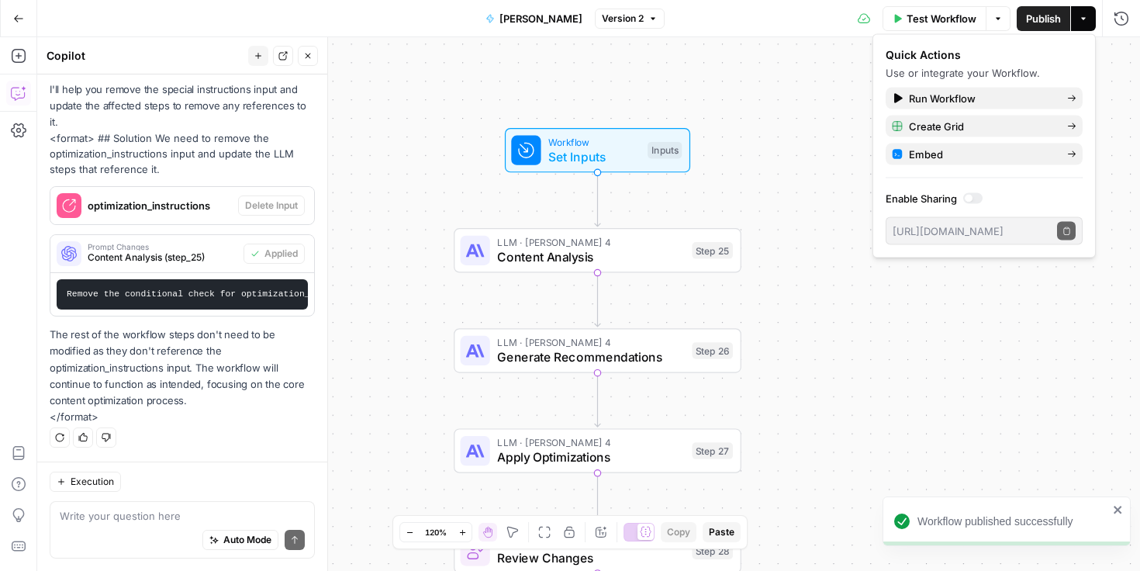
click at [939, 15] on span "Test Workflow" at bounding box center [942, 19] width 70 height 16
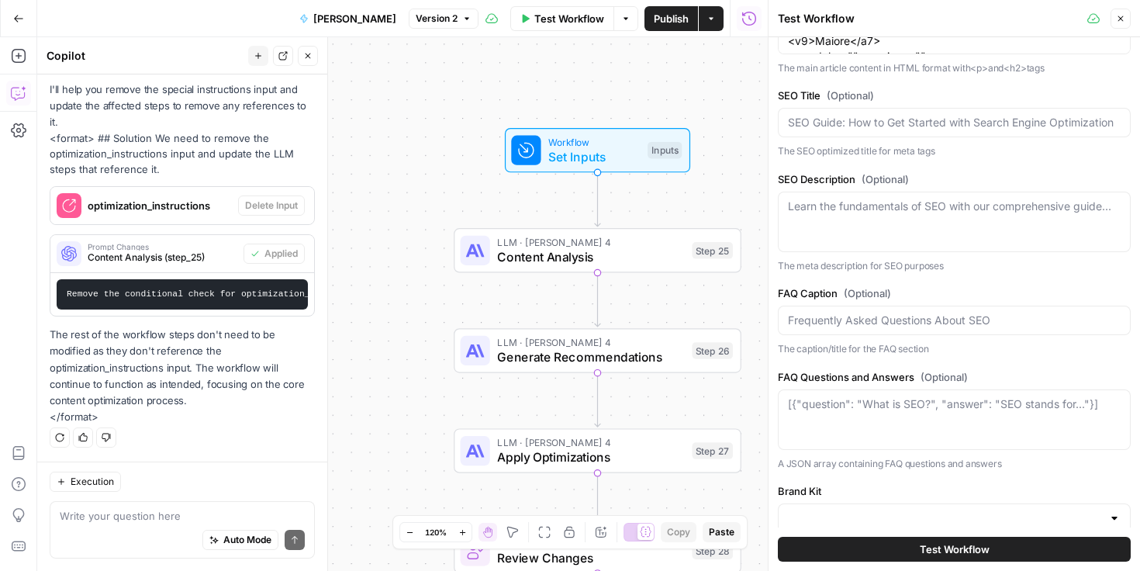
scroll to position [435, 0]
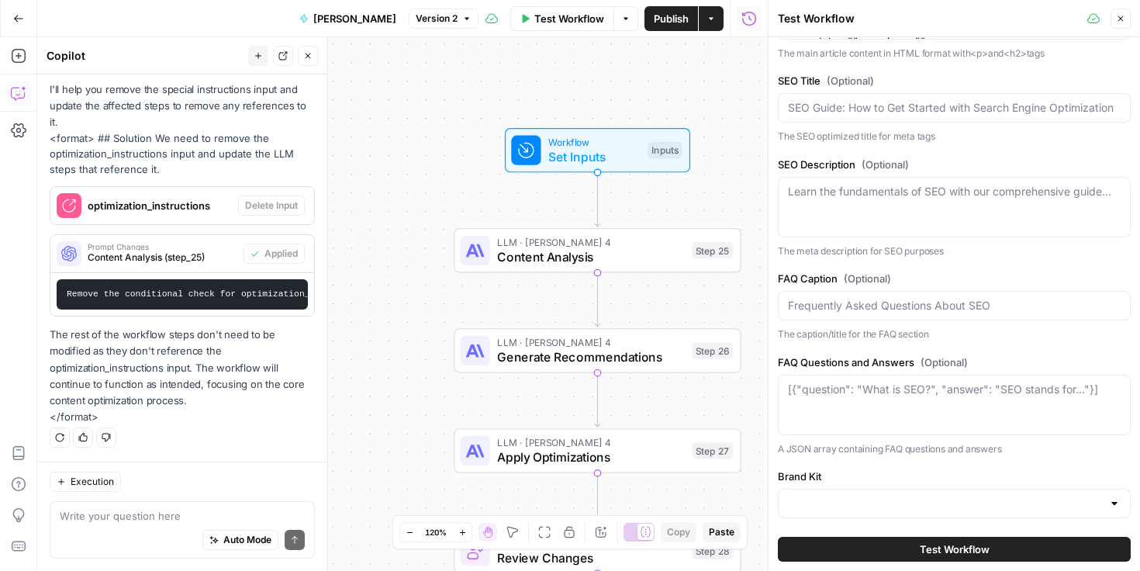
click at [957, 491] on div at bounding box center [954, 503] width 353 height 29
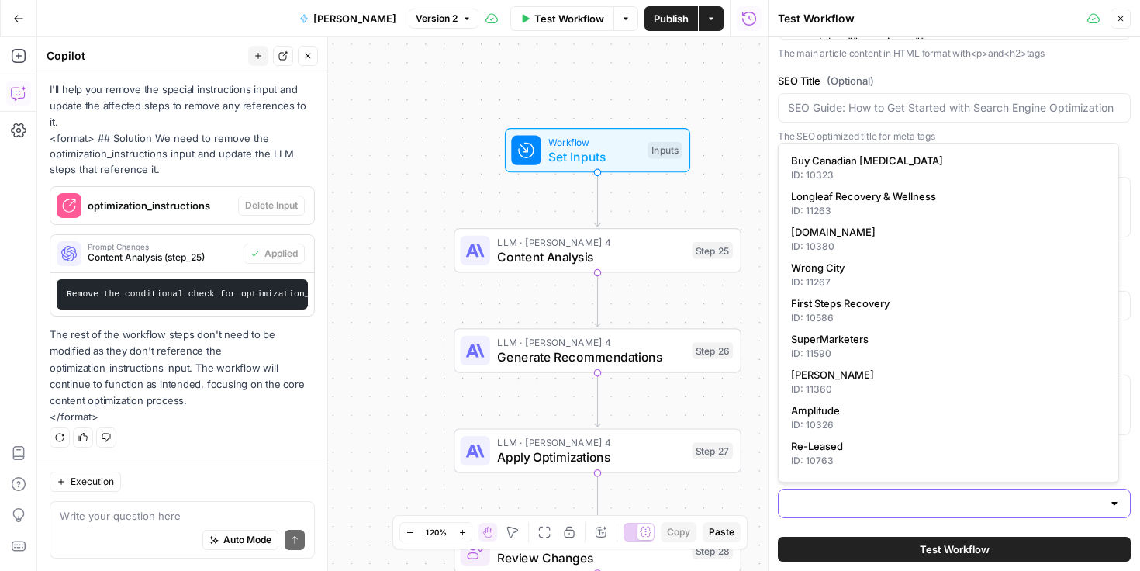
click at [929, 507] on input "Brand Kit" at bounding box center [945, 504] width 314 height 16
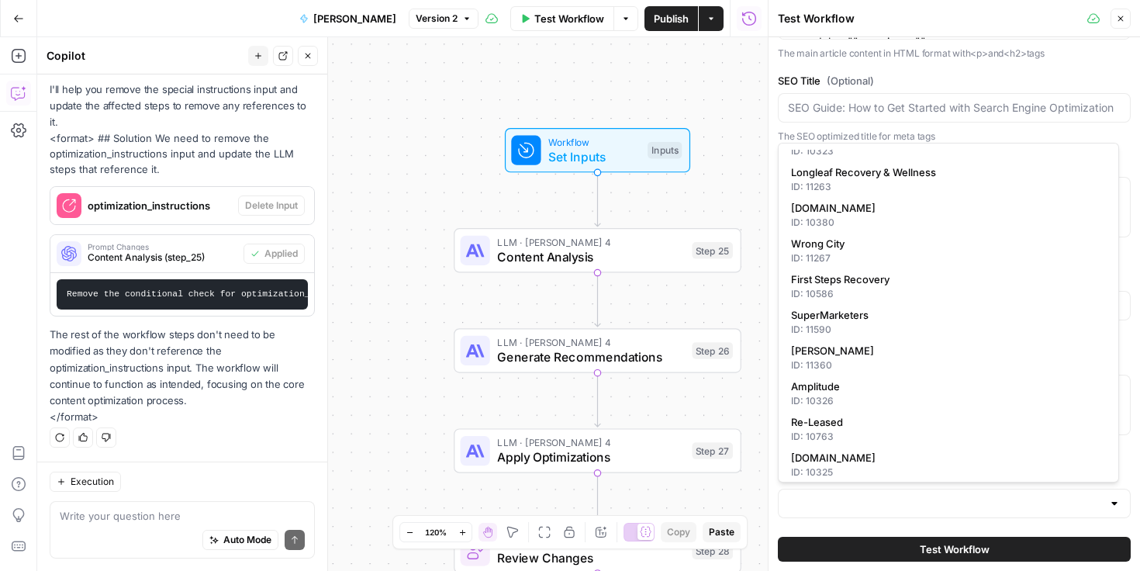
scroll to position [0, 0]
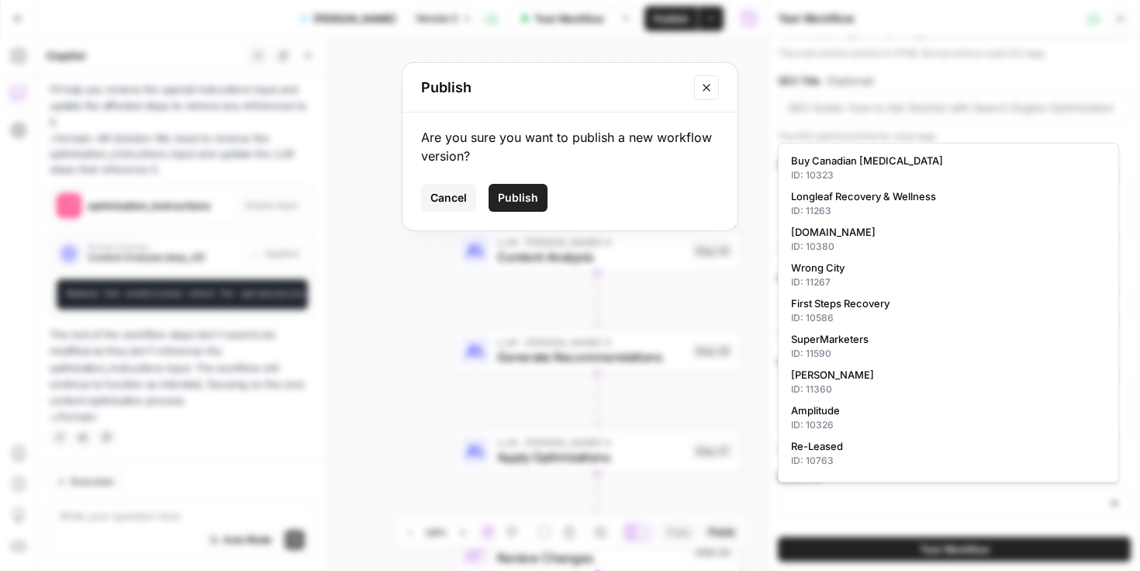
click at [703, 88] on icon "Close modal" at bounding box center [707, 87] width 12 height 12
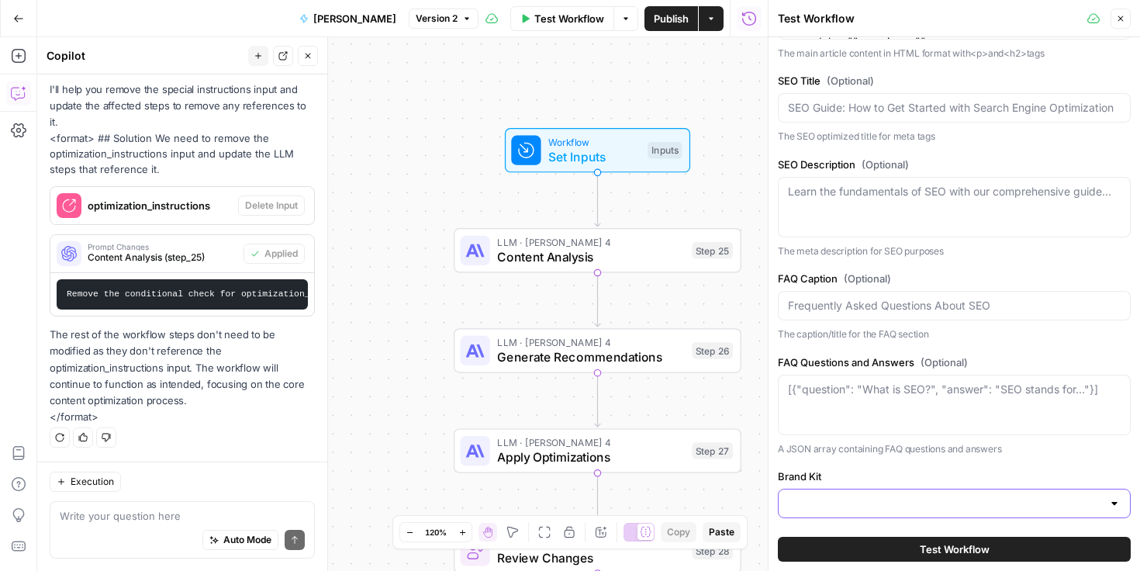
click at [900, 500] on input "Brand Kit" at bounding box center [945, 504] width 314 height 16
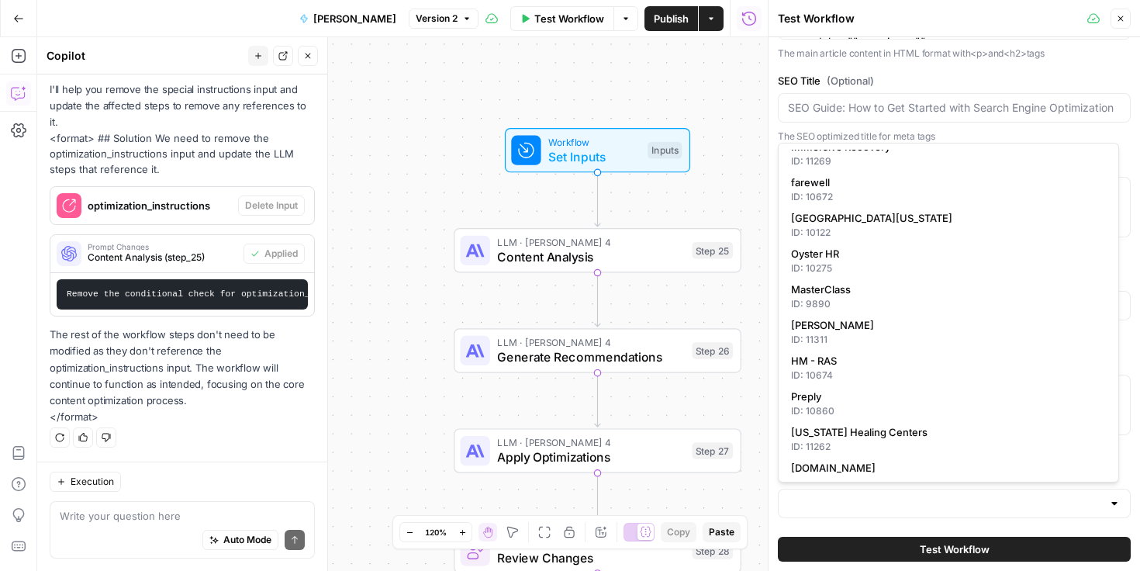
scroll to position [586, 0]
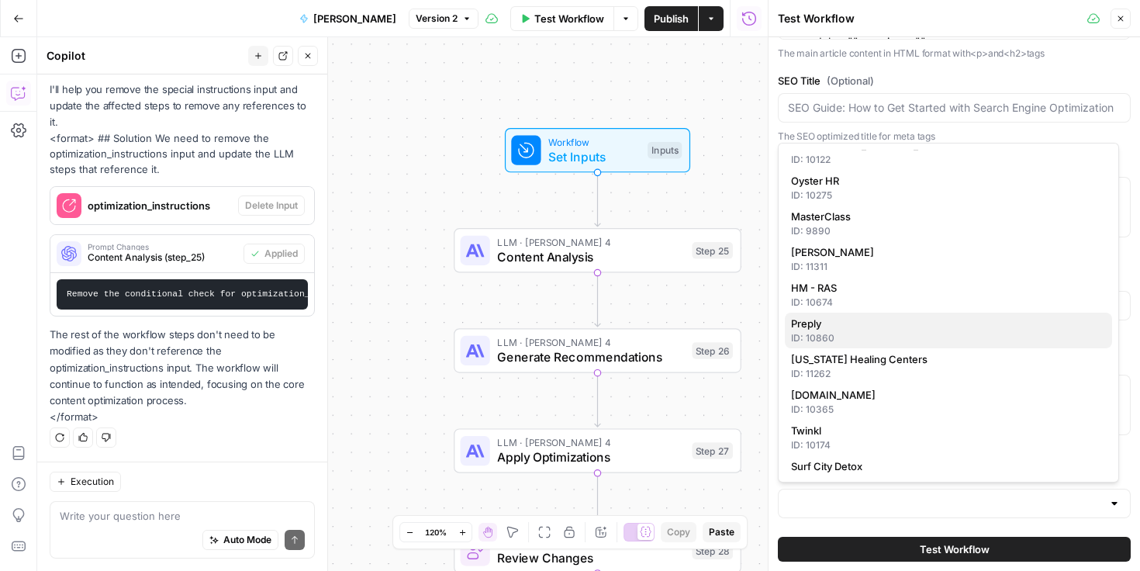
click at [851, 329] on span "Preply" at bounding box center [945, 324] width 309 height 16
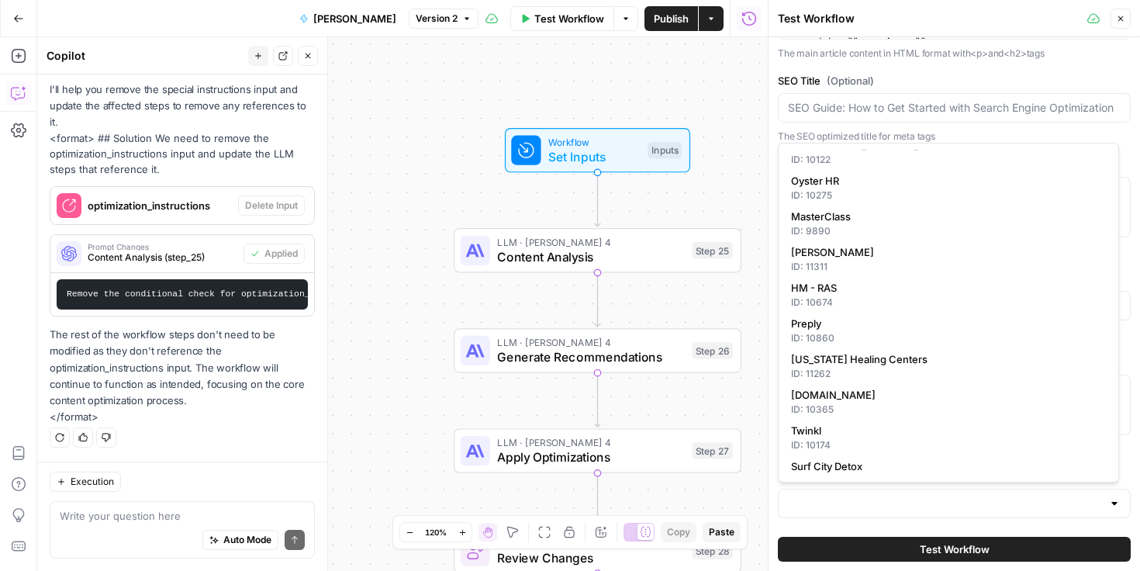
type input "Preply"
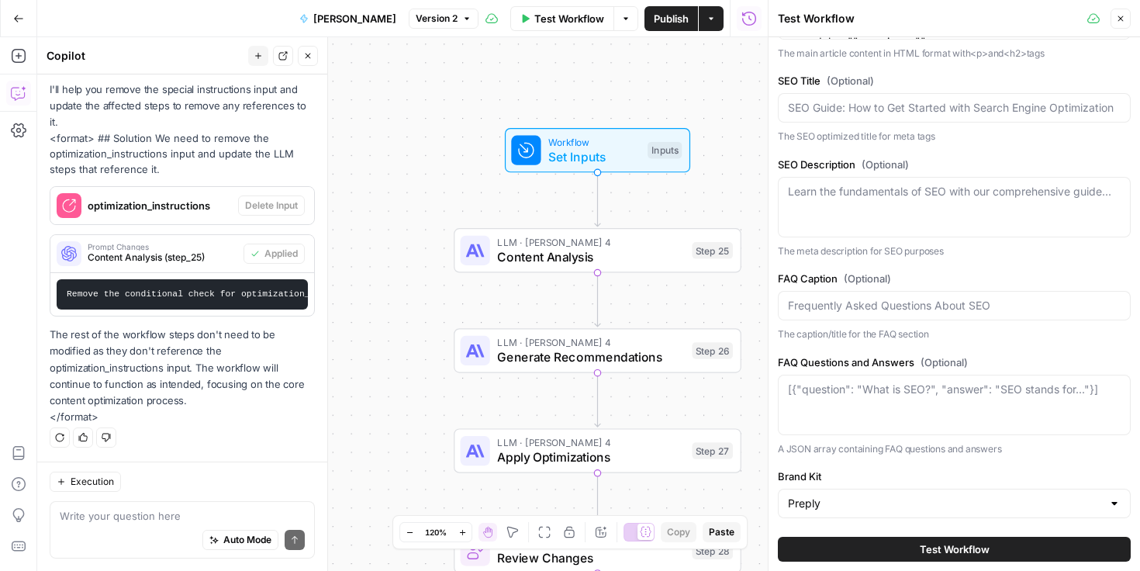
click at [946, 549] on span "Test Workflow" at bounding box center [955, 549] width 70 height 16
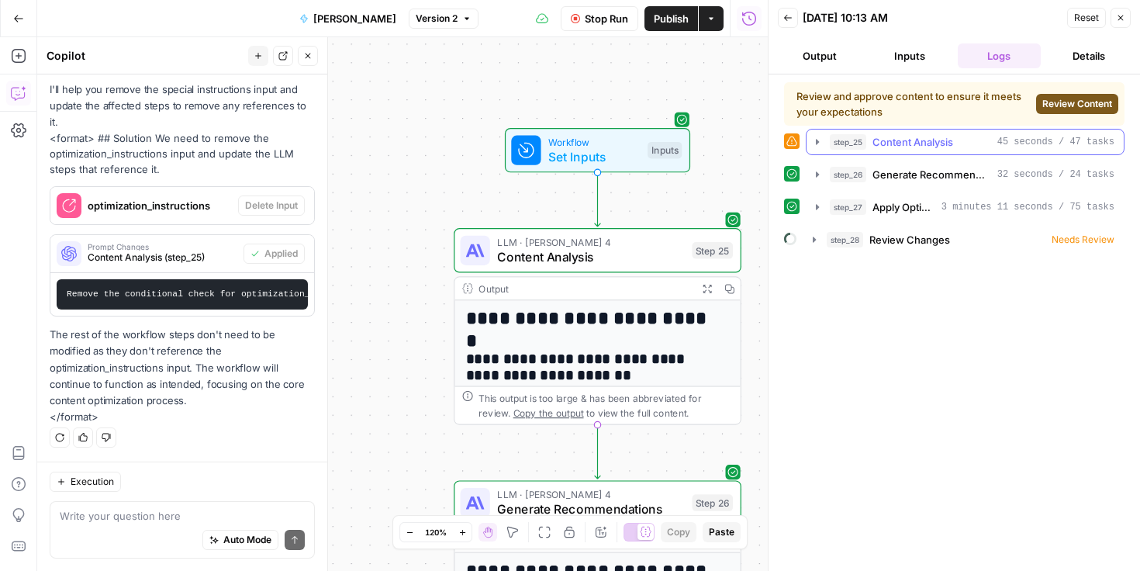
click at [818, 145] on icon "button" at bounding box center [817, 142] width 12 height 12
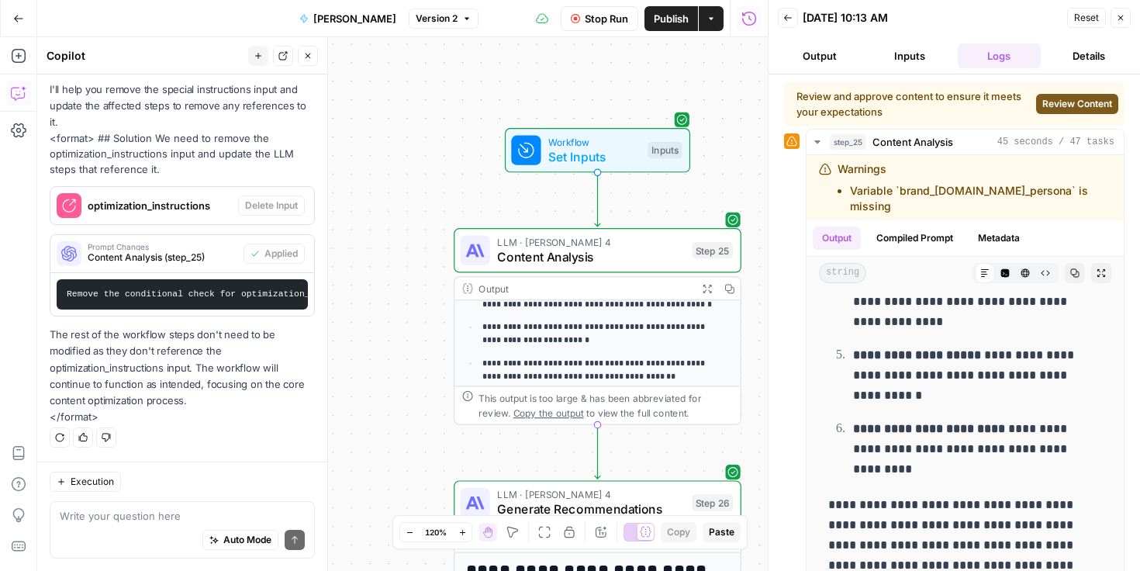
scroll to position [34, 0]
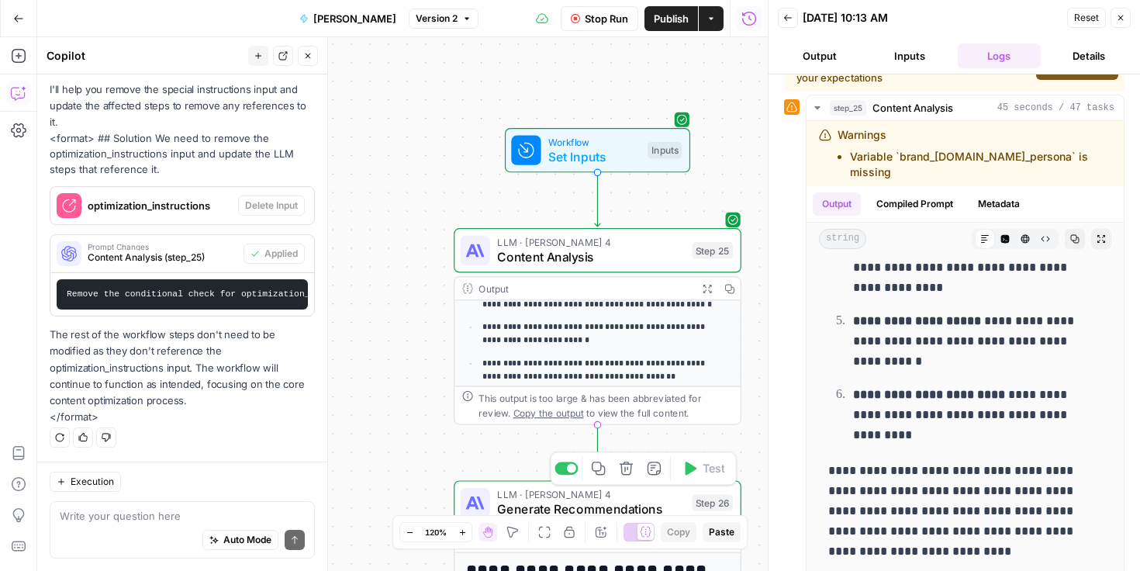
click at [514, 496] on span "LLM · [PERSON_NAME] 4" at bounding box center [591, 494] width 188 height 15
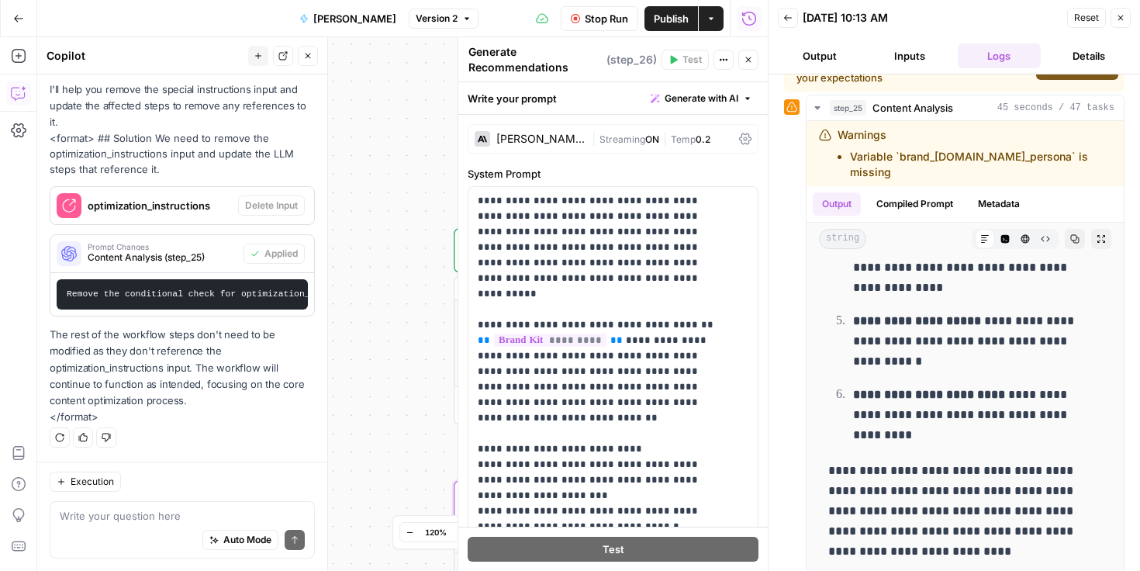
click at [751, 64] on icon "button" at bounding box center [748, 59] width 9 height 9
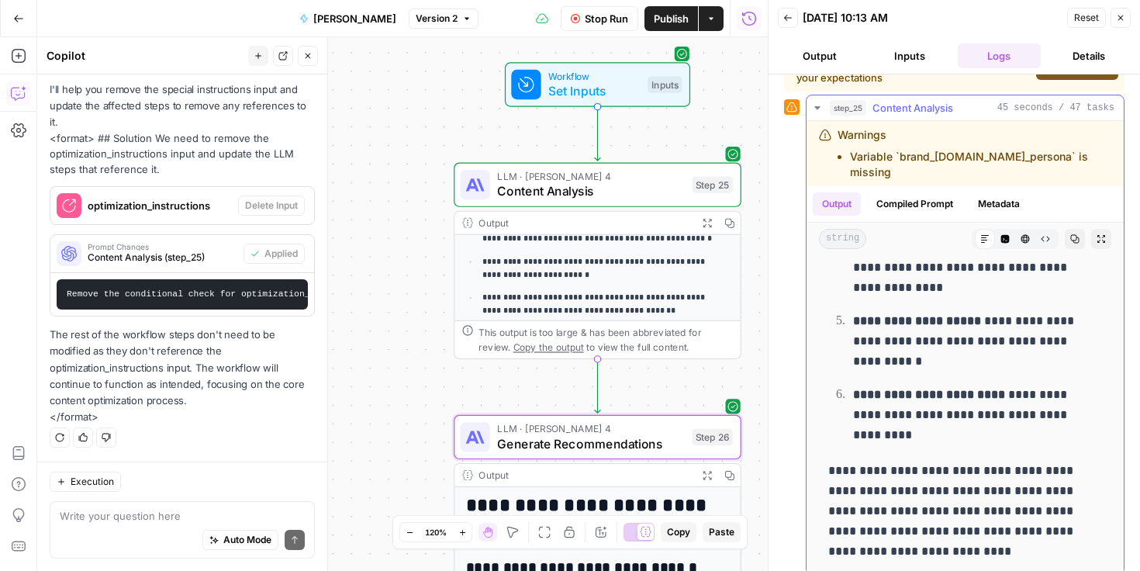
click at [818, 104] on icon "button" at bounding box center [817, 108] width 12 height 12
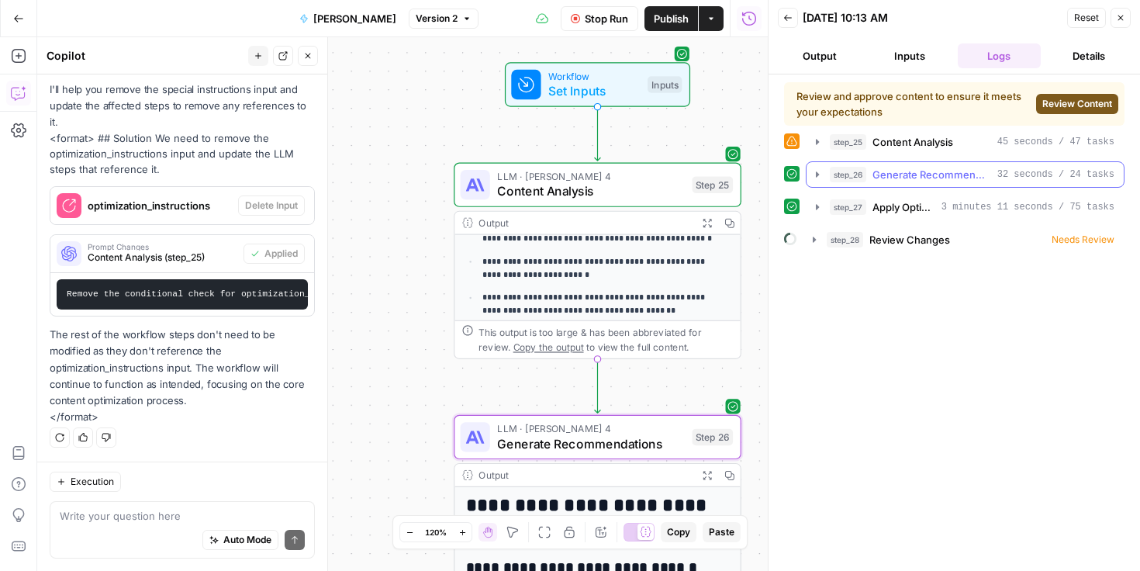
click at [815, 178] on icon "button" at bounding box center [817, 174] width 12 height 12
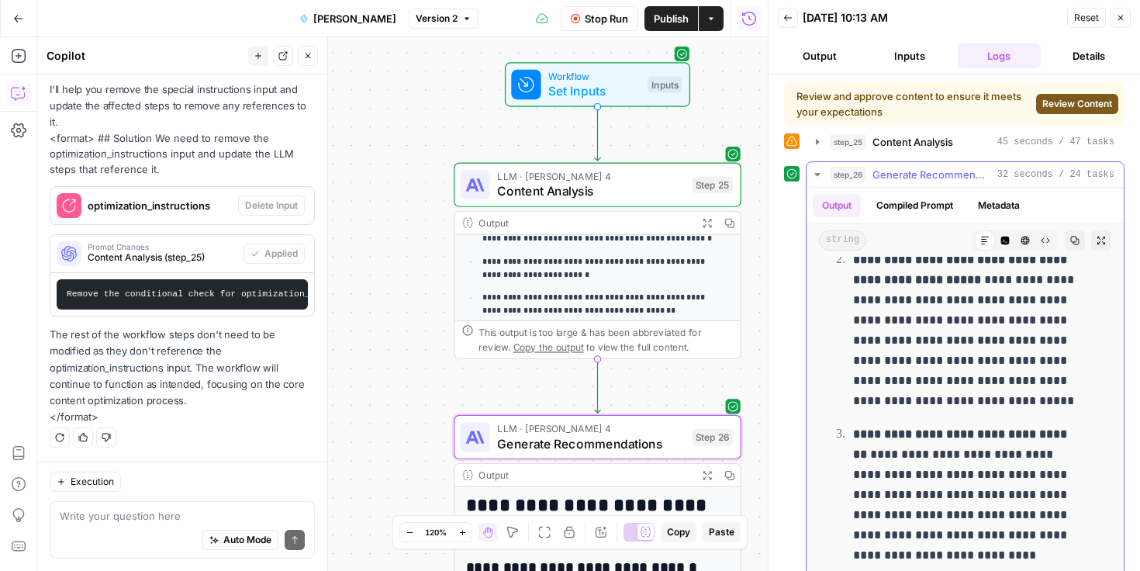
scroll to position [434, 0]
click at [822, 173] on icon "button" at bounding box center [817, 174] width 12 height 12
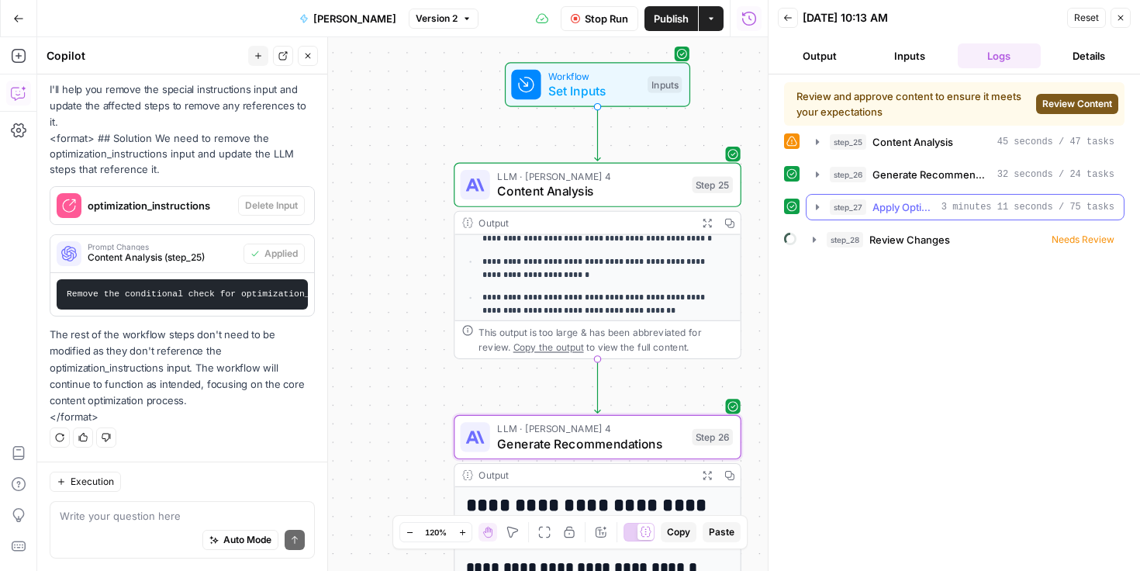
click at [818, 210] on icon "button" at bounding box center [817, 207] width 12 height 12
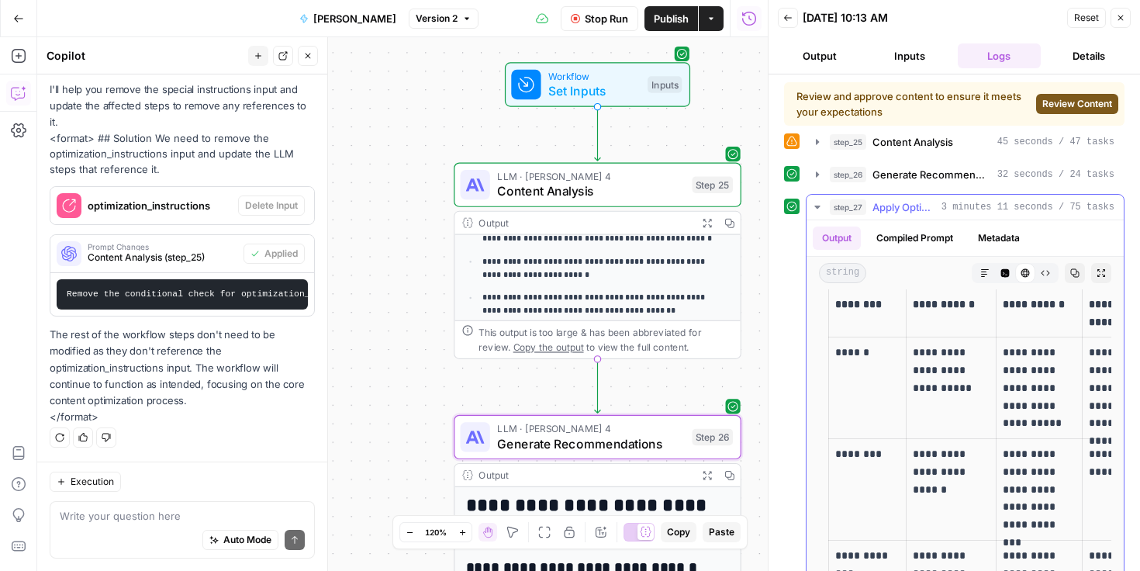
scroll to position [1574, 0]
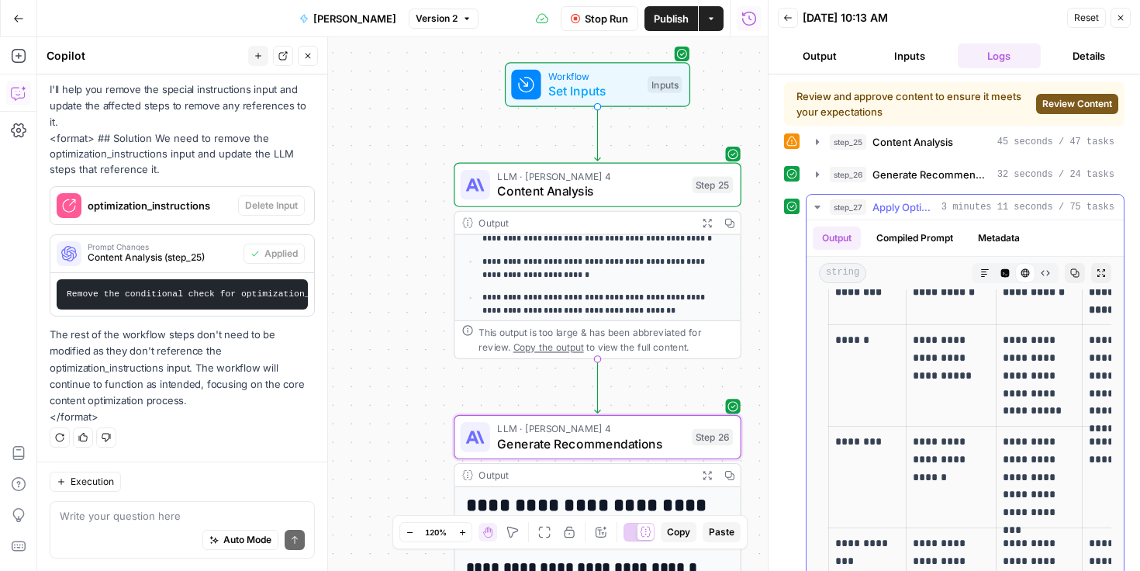
click at [818, 209] on icon "button" at bounding box center [817, 207] width 12 height 12
